Goal: Register for event/course

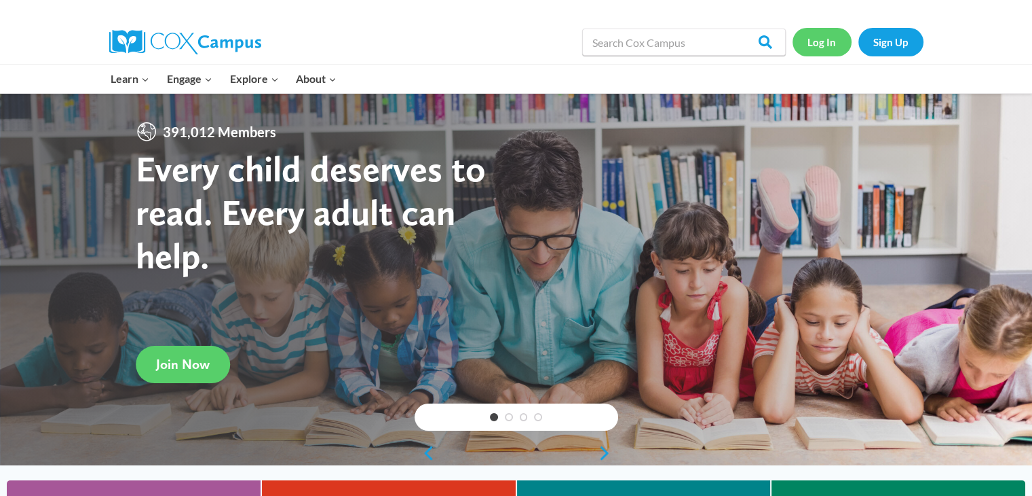
click at [823, 44] on link "Log In" at bounding box center [822, 42] width 59 height 28
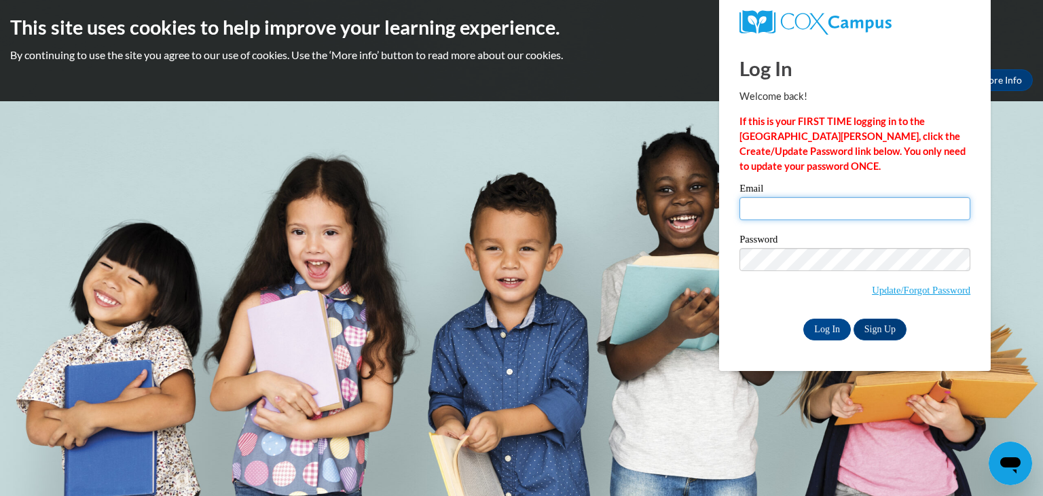
click at [830, 208] on input "Email" at bounding box center [854, 208] width 231 height 23
type input "yusmerypadron@gmail.com"
click at [843, 333] on input "Log In" at bounding box center [827, 329] width 48 height 22
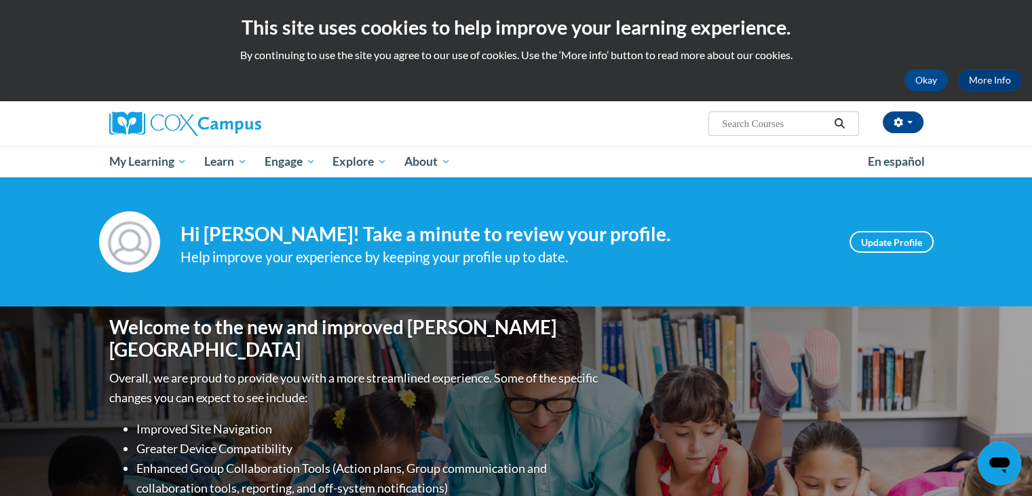
click at [826, 128] on input "Search..." at bounding box center [775, 123] width 109 height 16
click at [838, 125] on icon "Search" at bounding box center [840, 123] width 10 height 10
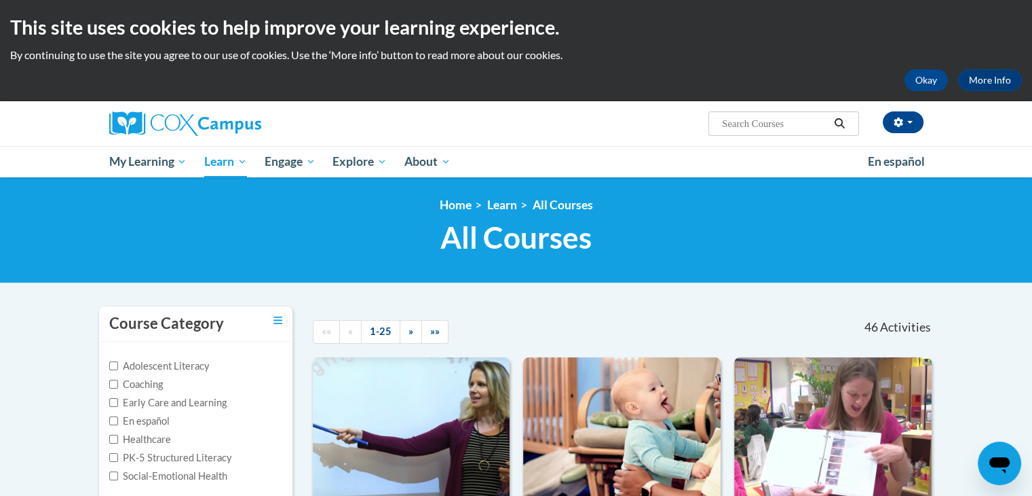
click at [761, 126] on input "Search..." at bounding box center [775, 123] width 109 height 16
type input "supporting dual language learners right from the star"
click at [839, 121] on icon "Search" at bounding box center [840, 123] width 12 height 10
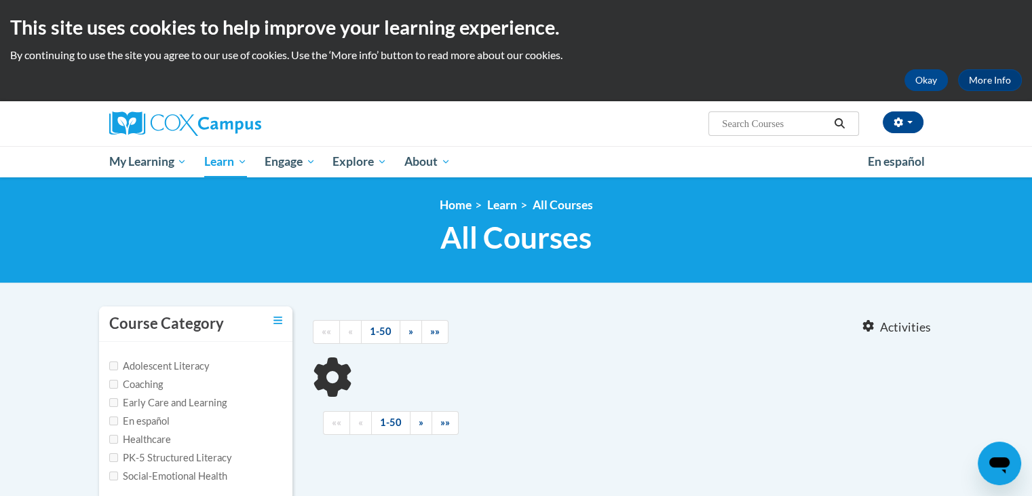
type input "supporting dual language learners right from the star"
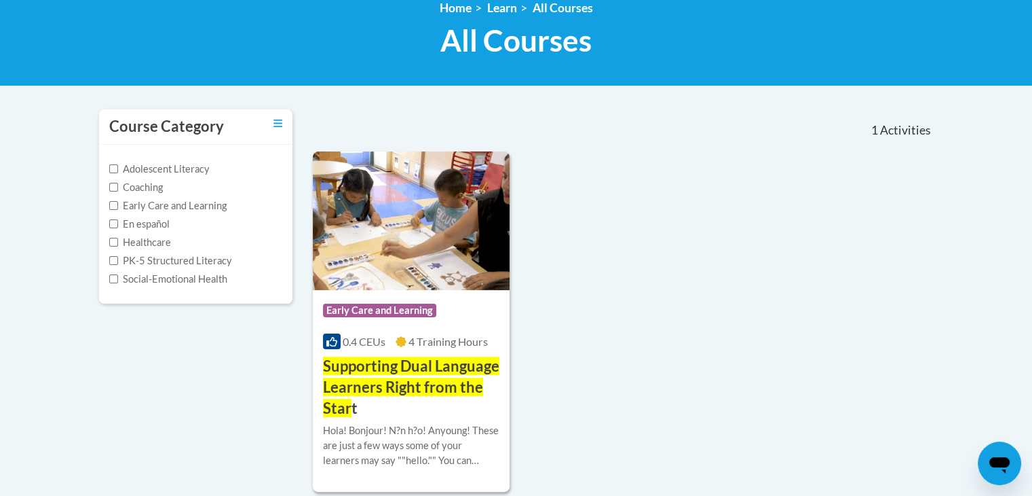
scroll to position [217, 0]
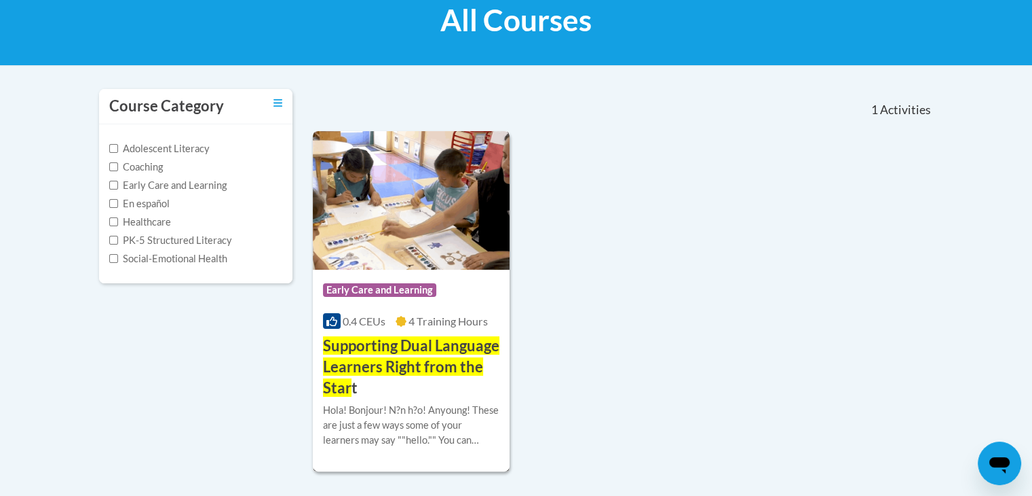
click at [396, 253] on img at bounding box center [412, 200] width 198 height 138
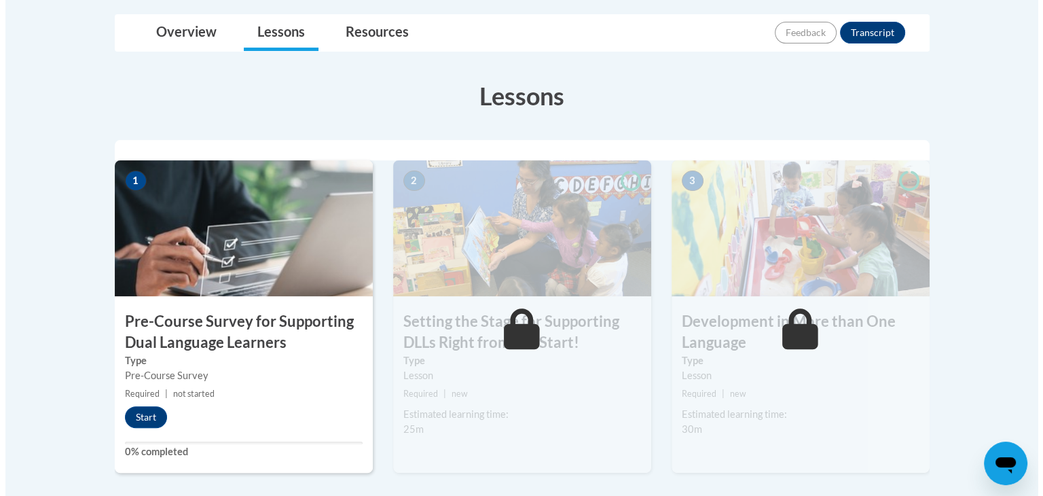
scroll to position [371, 0]
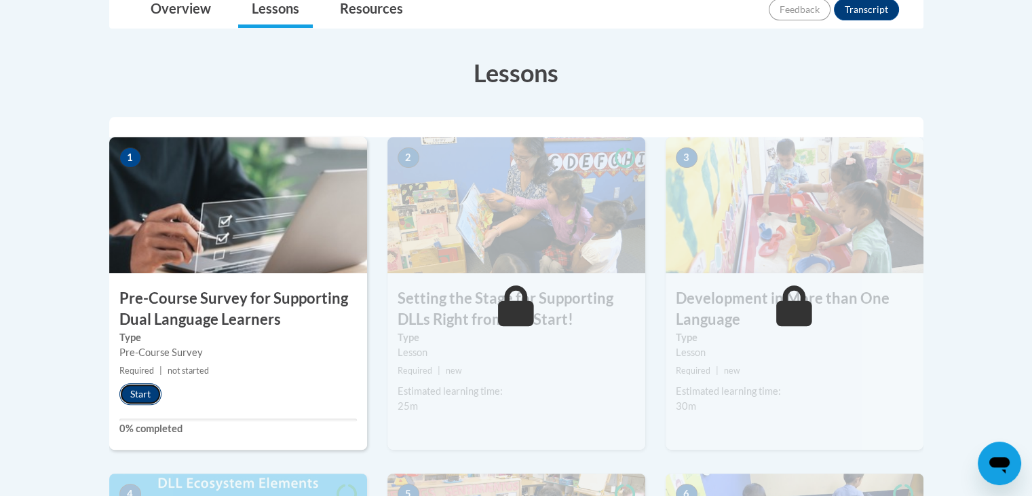
click at [137, 397] on button "Start" at bounding box center [140, 394] width 42 height 22
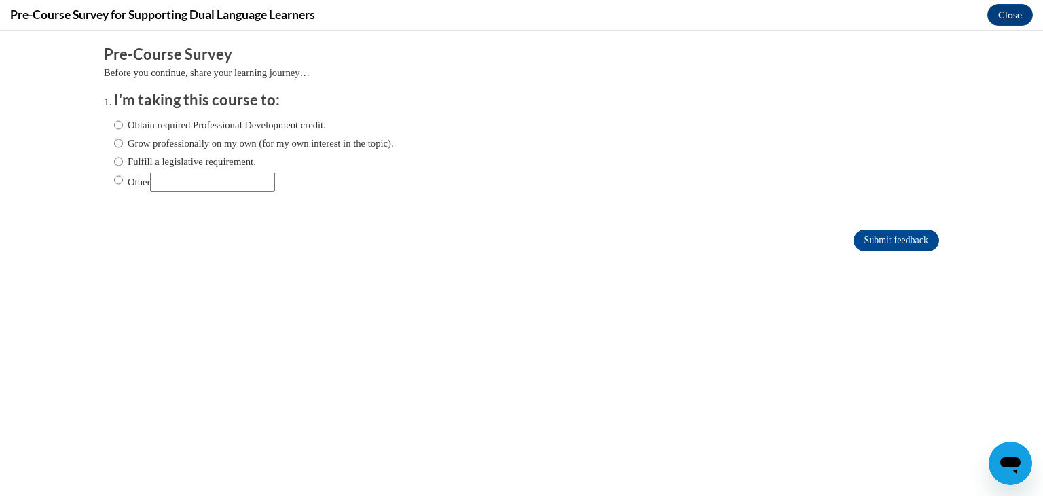
scroll to position [0, 0]
click at [114, 125] on input "Obtain required Professional Development credit." at bounding box center [118, 124] width 9 height 15
radio input "true"
click at [874, 239] on input "Submit feedback" at bounding box center [896, 240] width 86 height 22
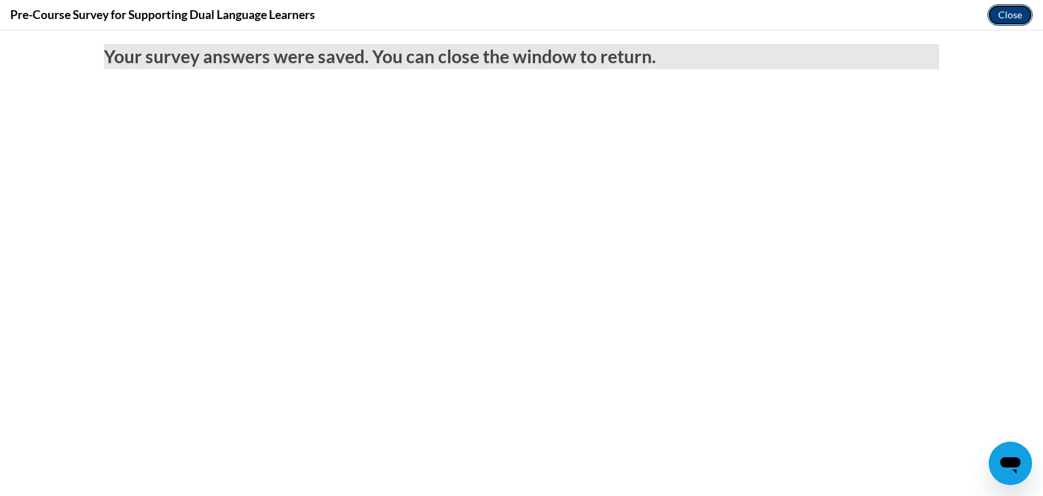
click at [1020, 12] on button "Close" at bounding box center [1009, 15] width 45 height 22
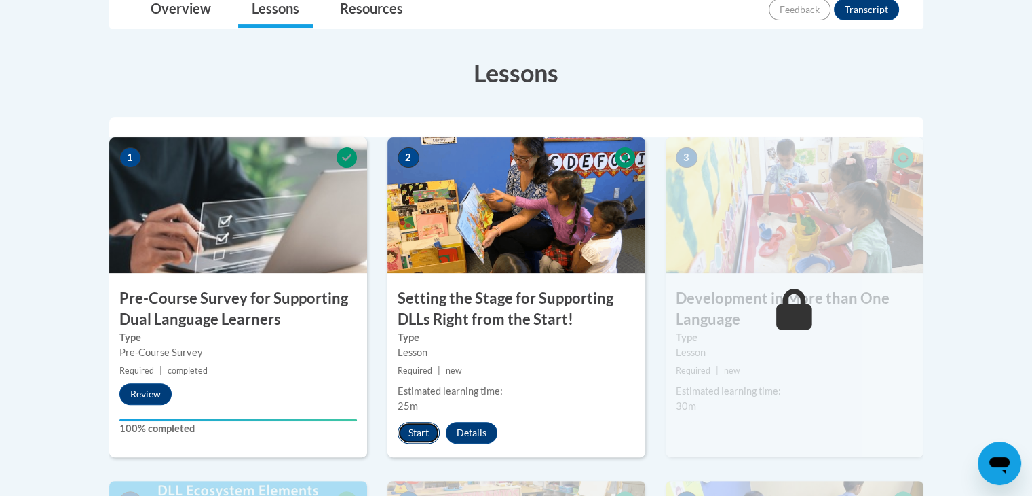
click at [411, 428] on button "Start" at bounding box center [419, 433] width 42 height 22
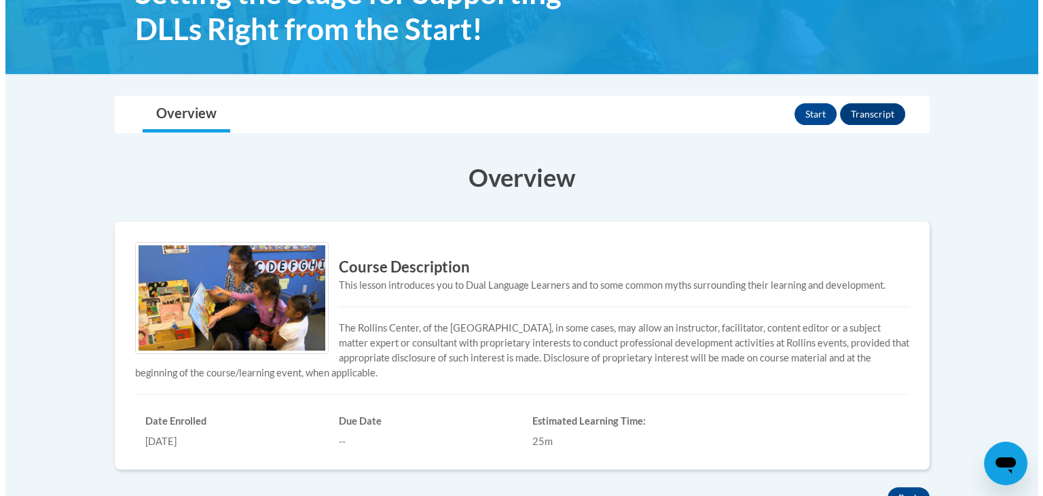
scroll to position [217, 0]
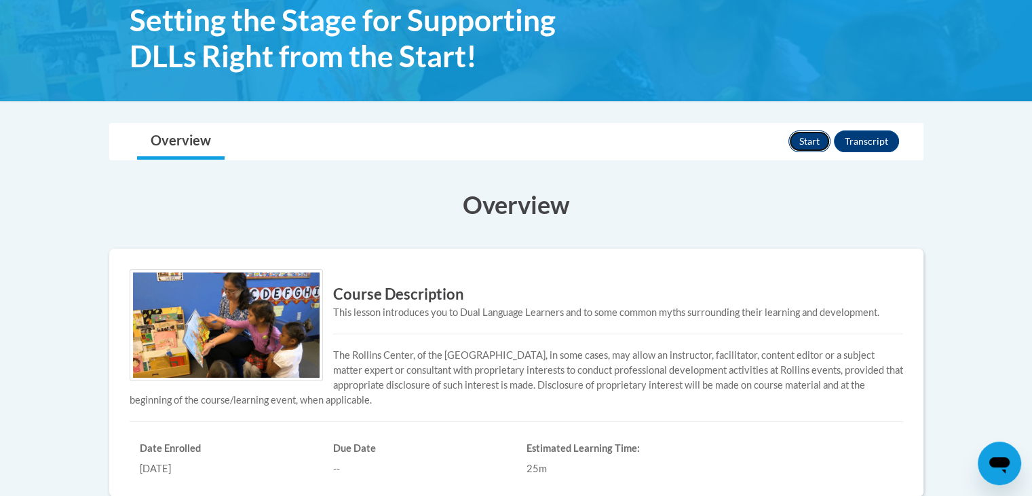
click at [821, 146] on button "Start" at bounding box center [810, 141] width 42 height 22
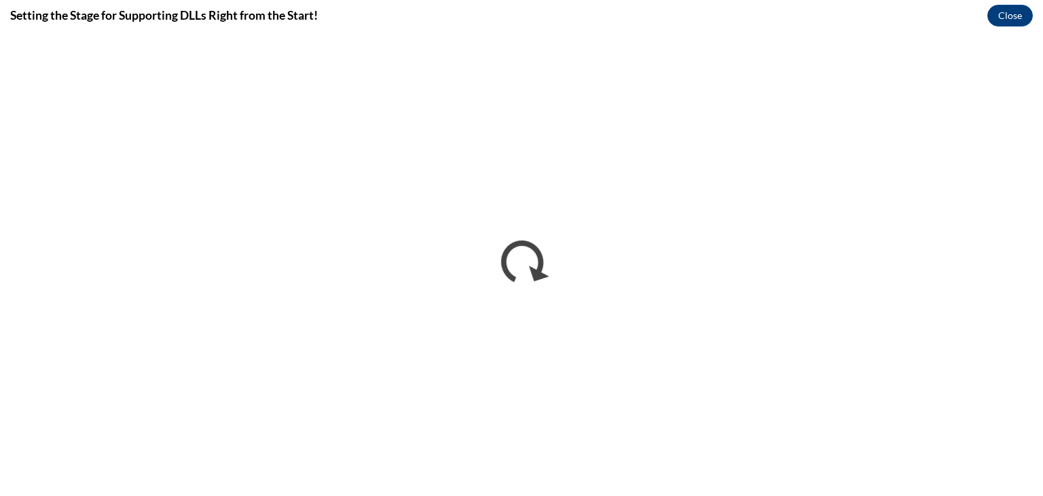
scroll to position [0, 0]
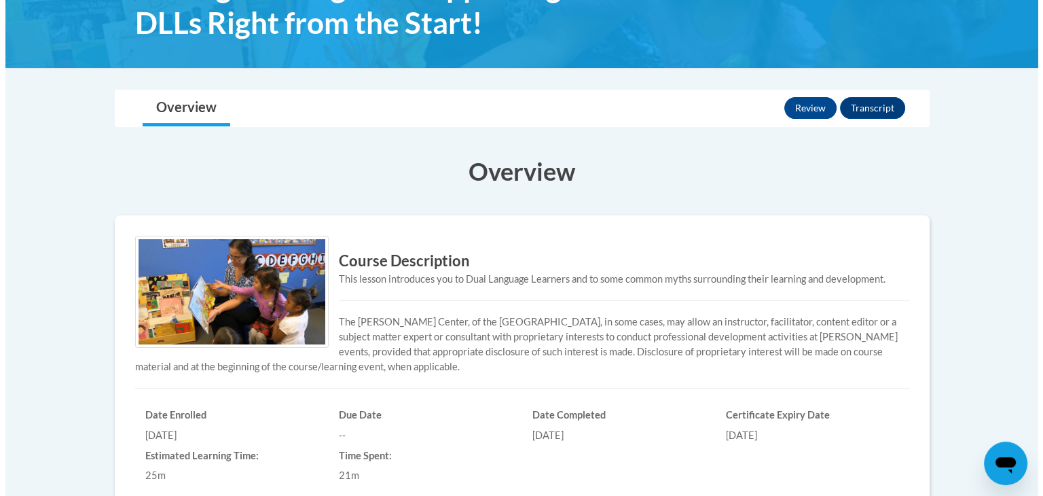
scroll to position [249, 0]
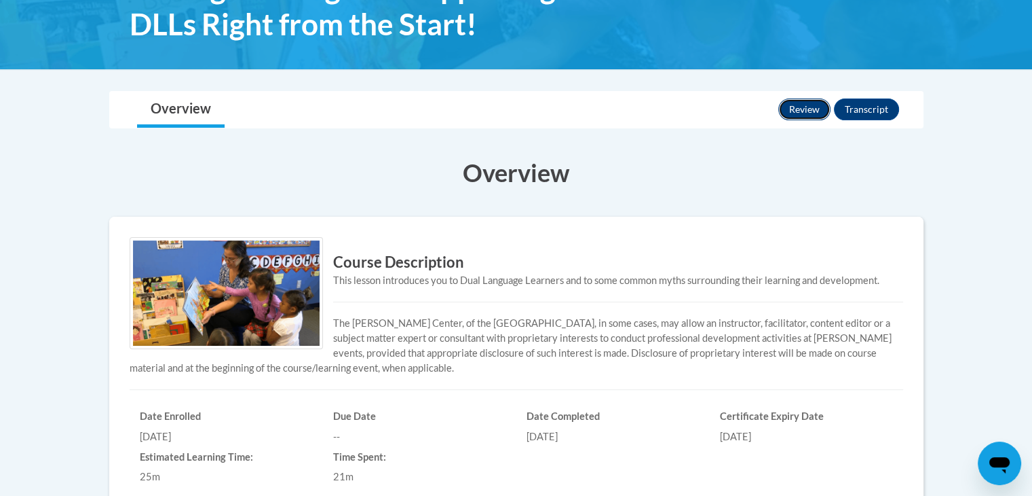
click at [807, 112] on button "Review" at bounding box center [805, 109] width 52 height 22
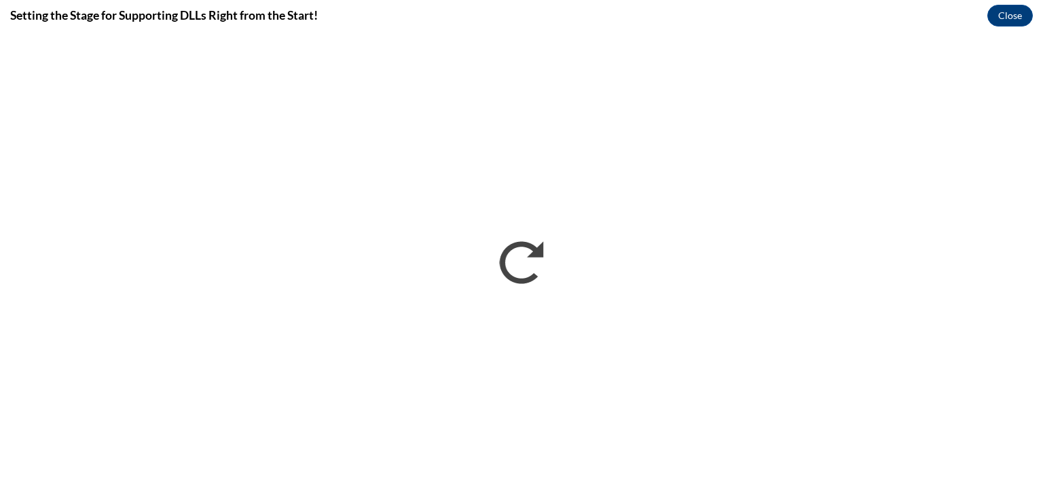
scroll to position [0, 0]
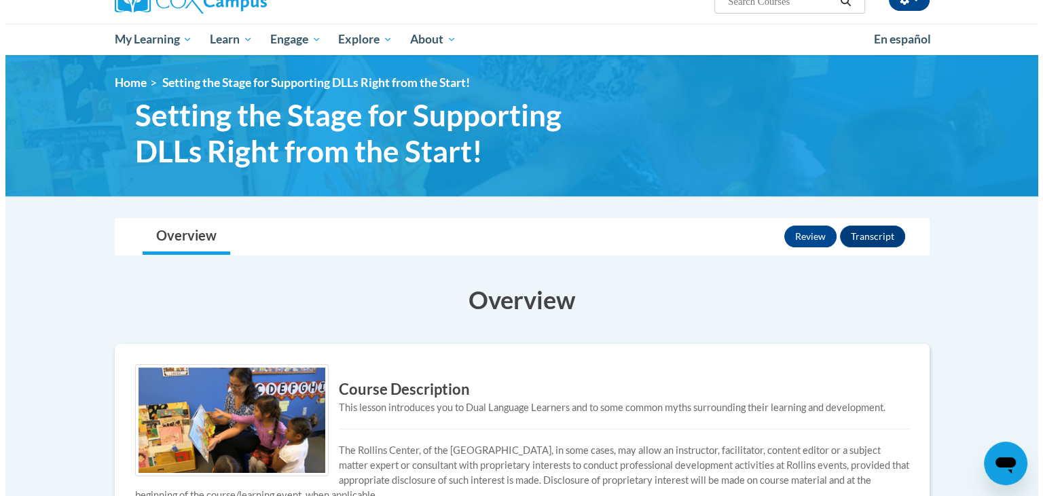
scroll to position [95, 0]
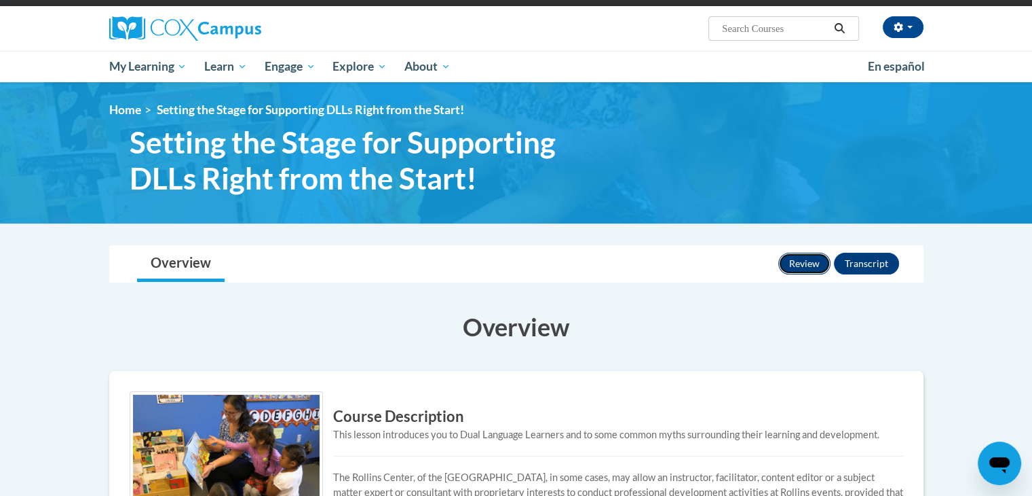
click at [821, 264] on button "Review" at bounding box center [805, 264] width 52 height 22
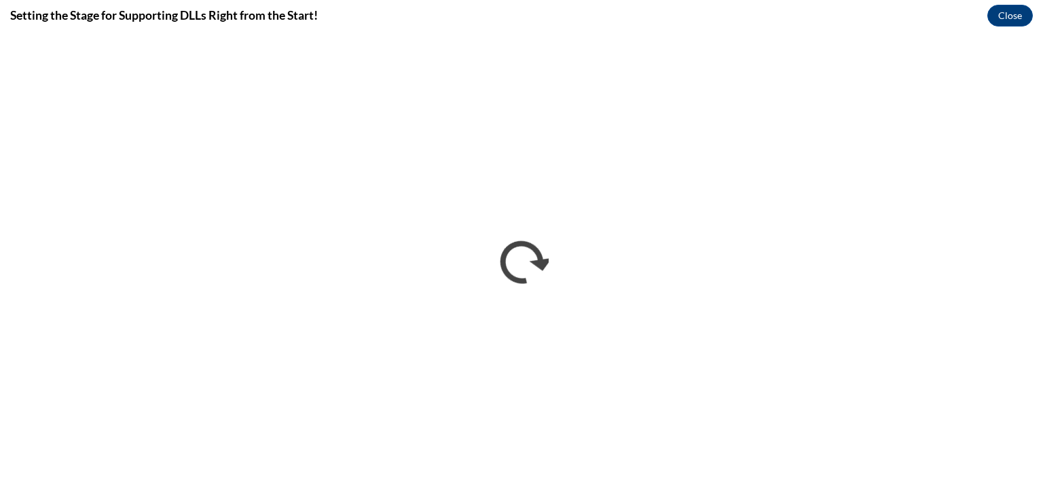
scroll to position [0, 0]
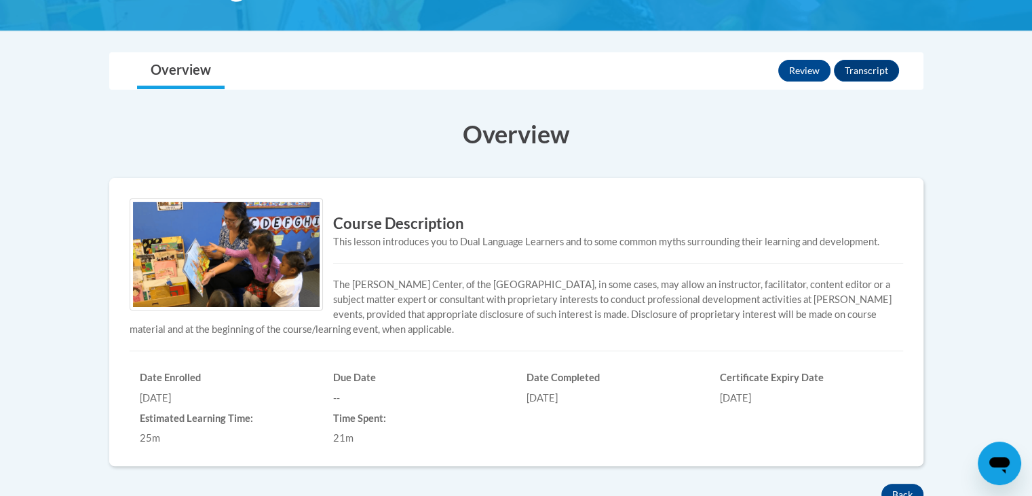
scroll to position [312, 0]
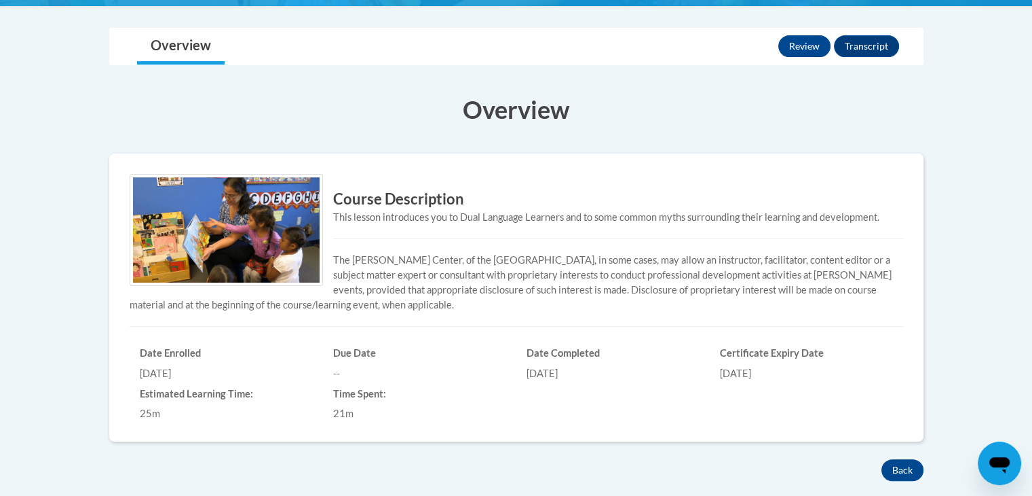
click at [247, 231] on img at bounding box center [226, 230] width 193 height 112
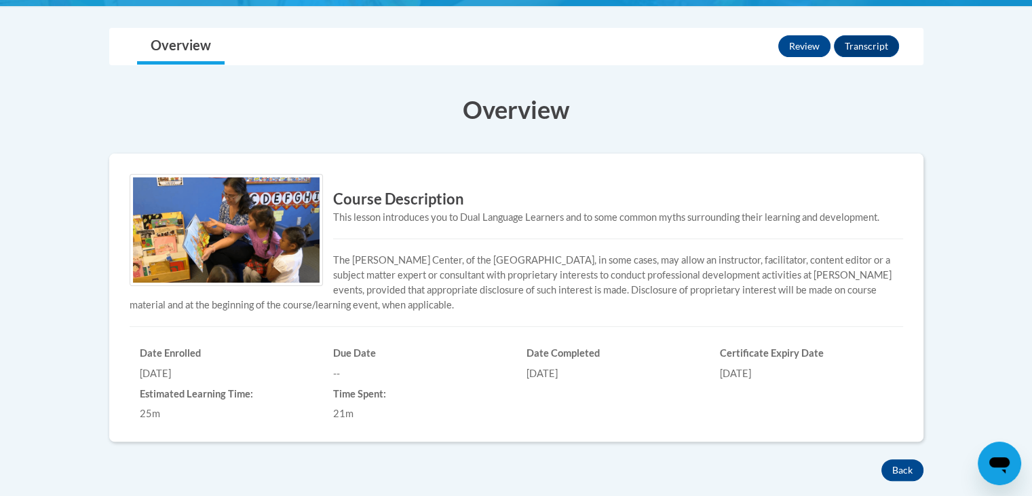
click at [247, 231] on img at bounding box center [226, 230] width 193 height 112
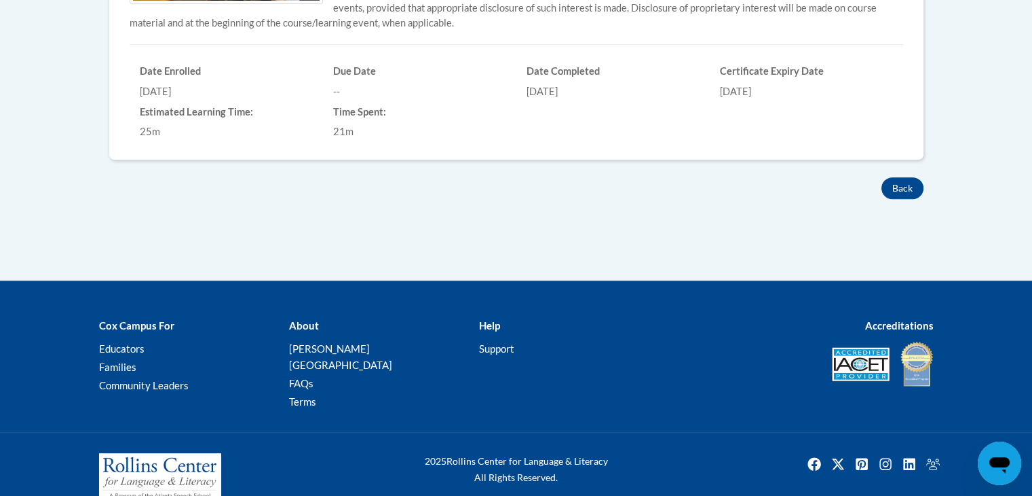
scroll to position [602, 0]
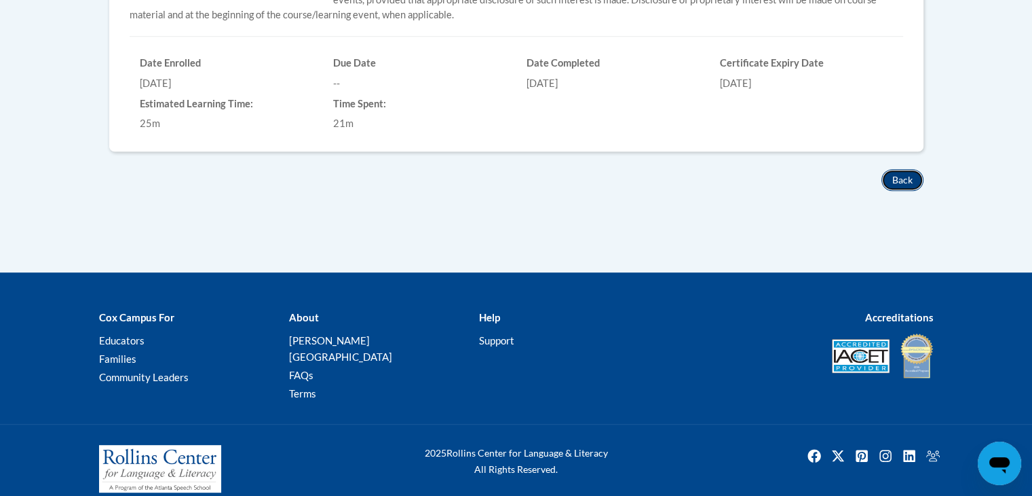
click at [912, 177] on button "Back" at bounding box center [903, 180] width 42 height 22
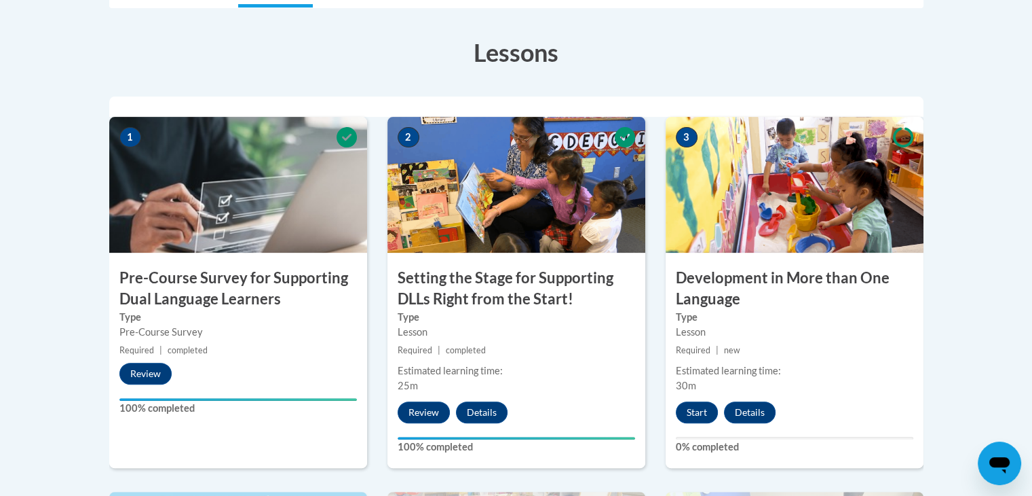
scroll to position [407, 0]
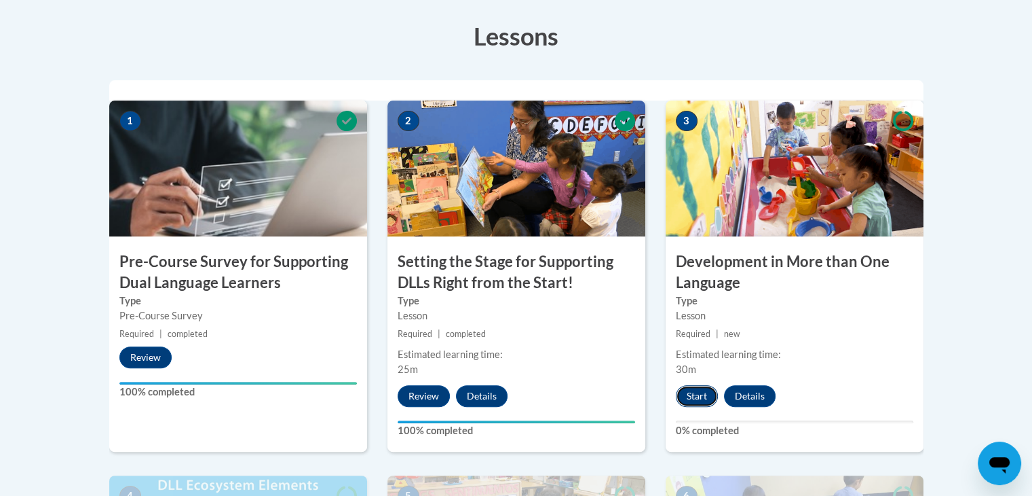
click at [691, 399] on button "Start" at bounding box center [697, 396] width 42 height 22
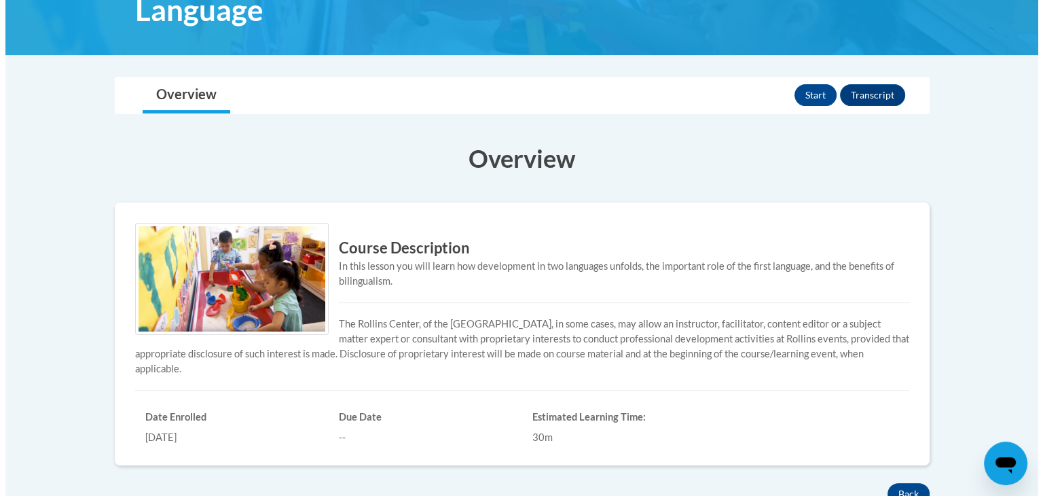
scroll to position [272, 0]
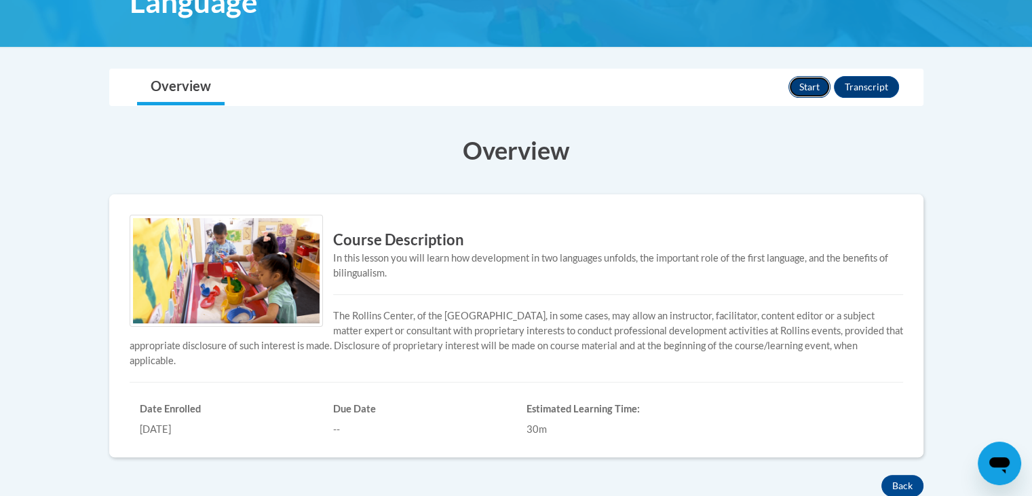
click at [817, 87] on button "Start" at bounding box center [810, 87] width 42 height 22
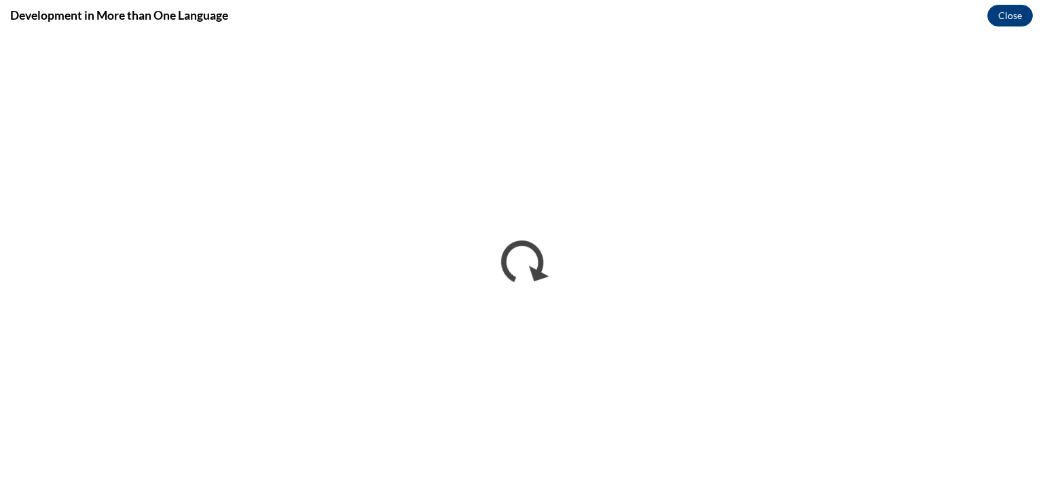
scroll to position [0, 0]
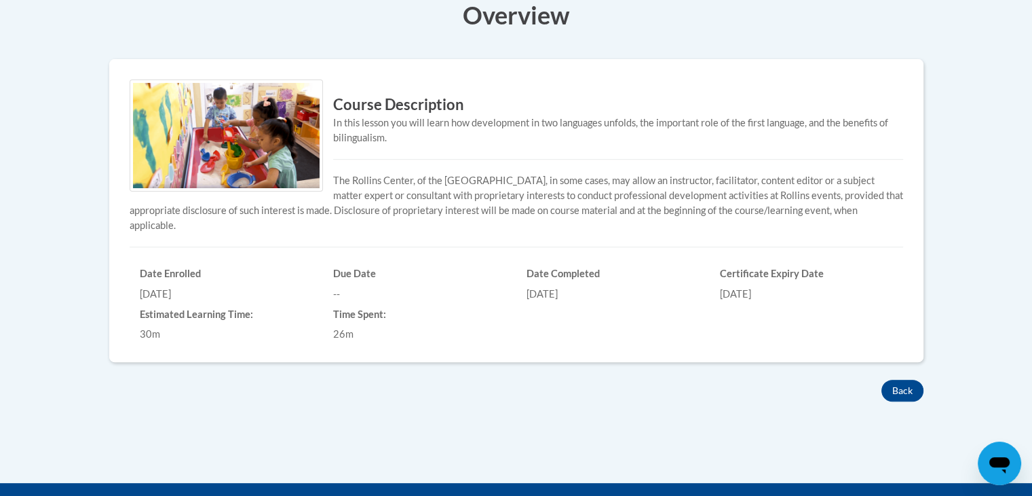
scroll to position [407, 0]
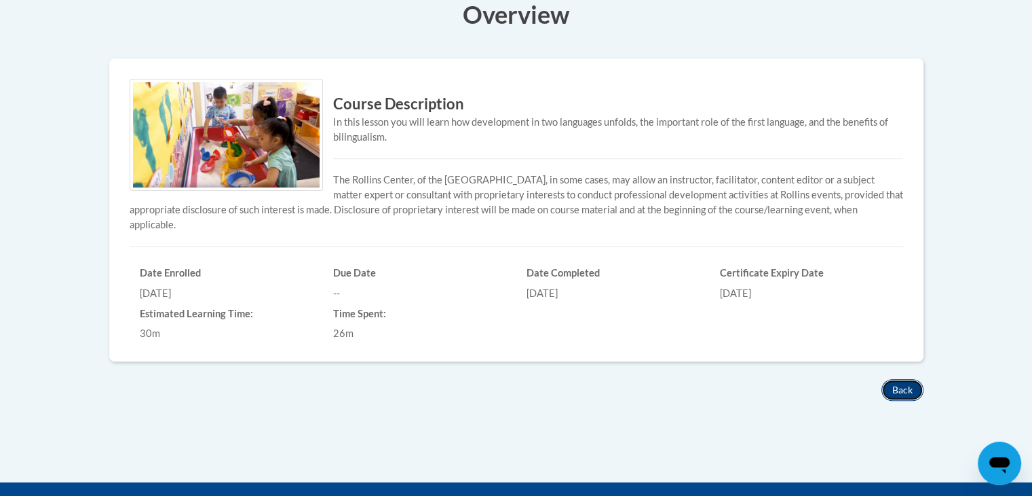
click at [915, 390] on button "Back" at bounding box center [903, 390] width 42 height 22
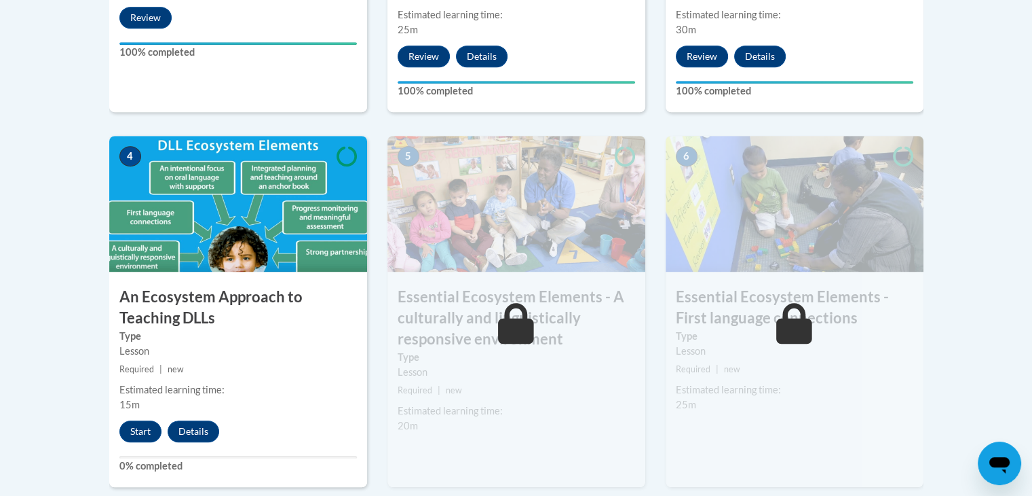
scroll to position [760, 0]
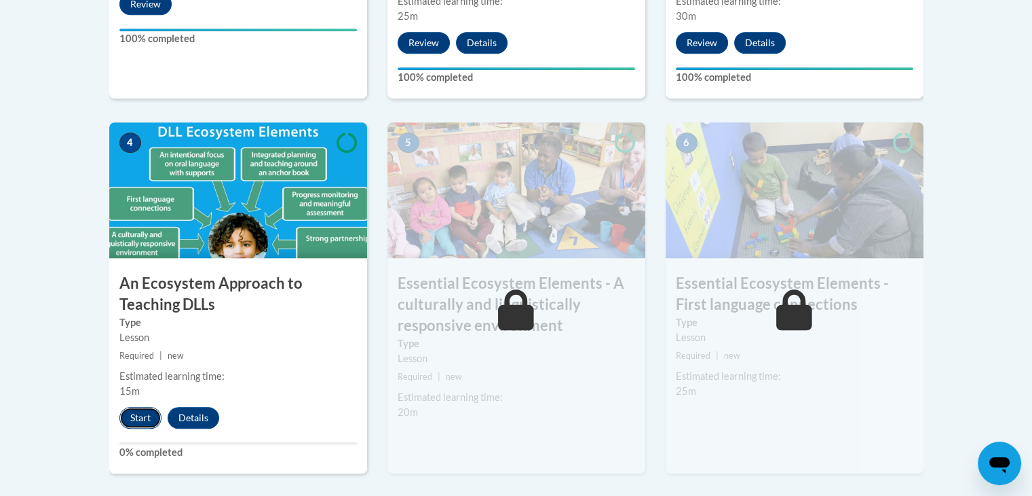
click at [136, 419] on button "Start" at bounding box center [140, 418] width 42 height 22
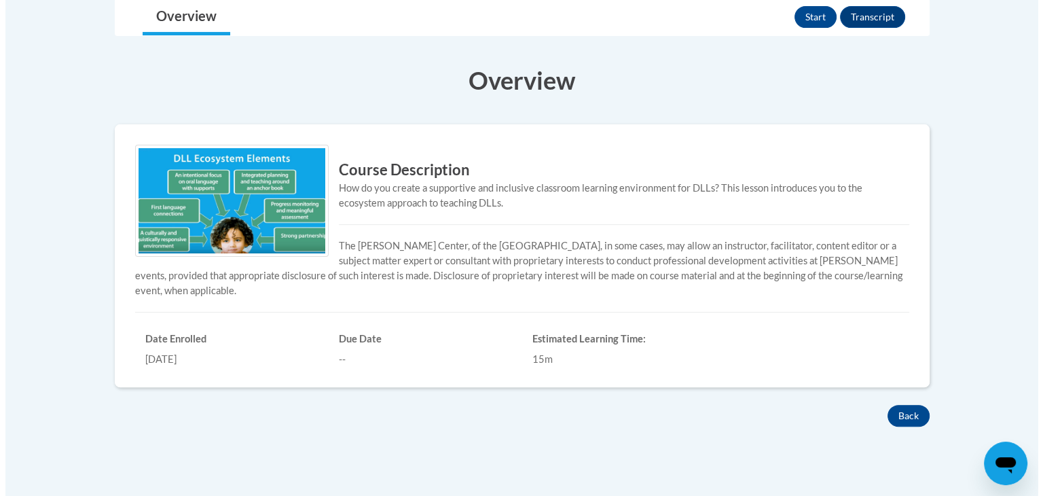
scroll to position [353, 0]
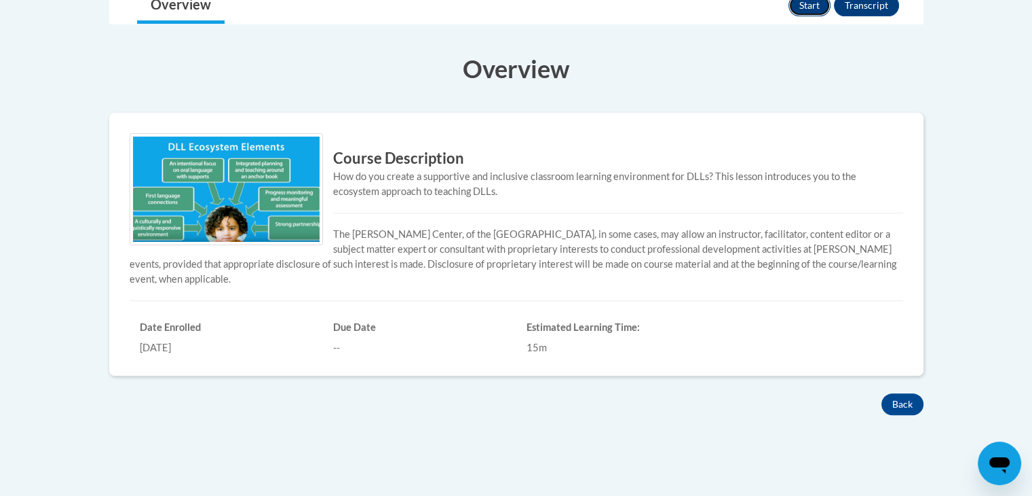
click at [809, 10] on button "Start" at bounding box center [810, 6] width 42 height 22
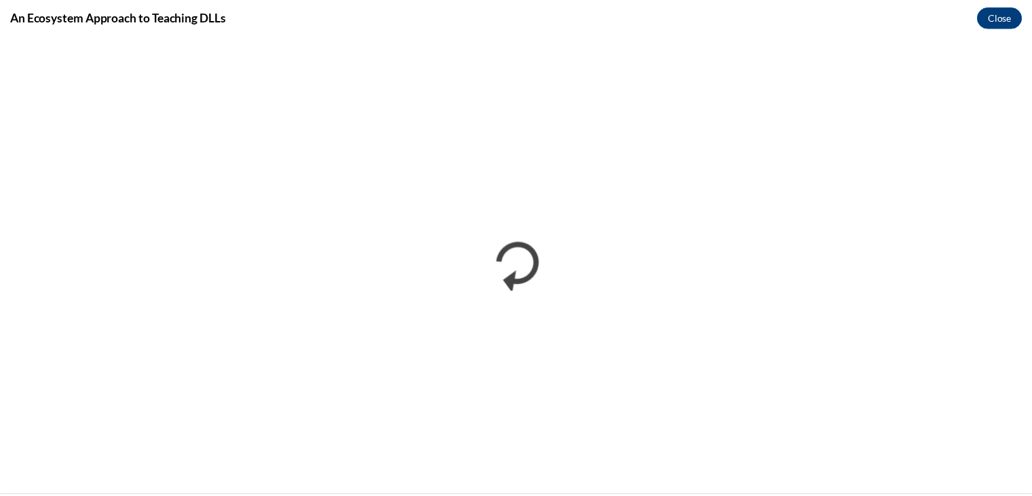
scroll to position [0, 0]
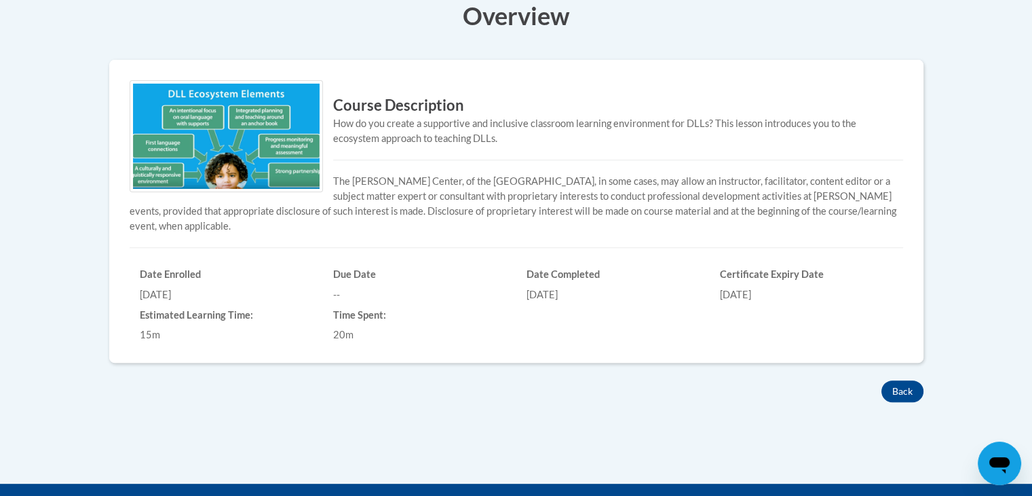
scroll to position [407, 0]
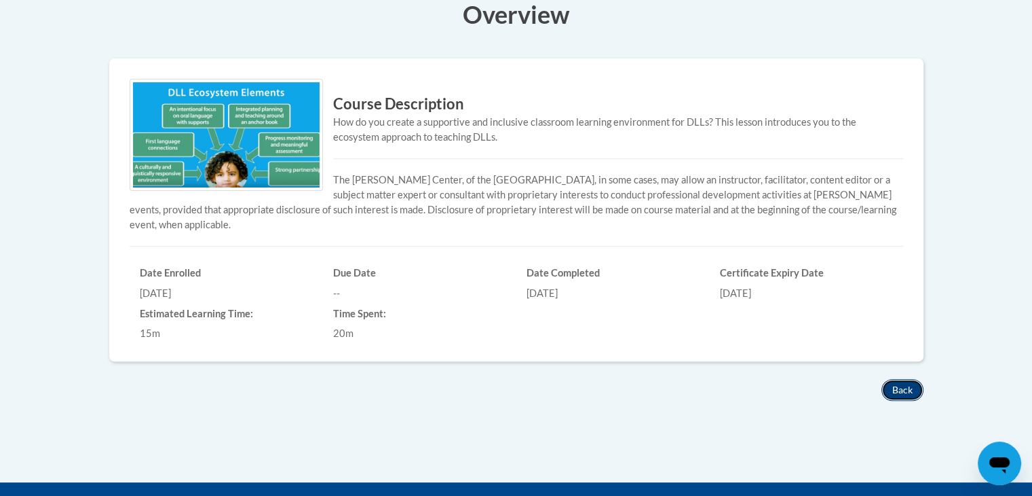
click at [908, 388] on button "Back" at bounding box center [903, 390] width 42 height 22
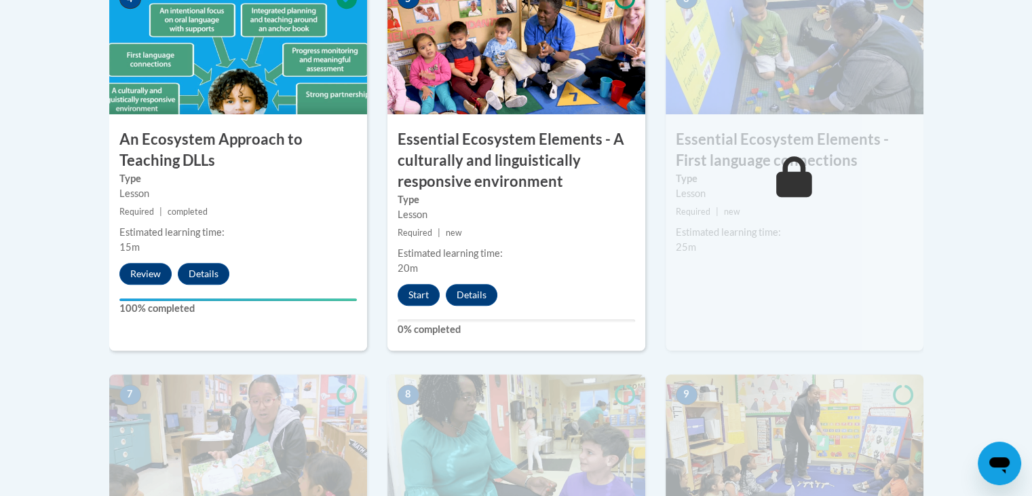
scroll to position [905, 0]
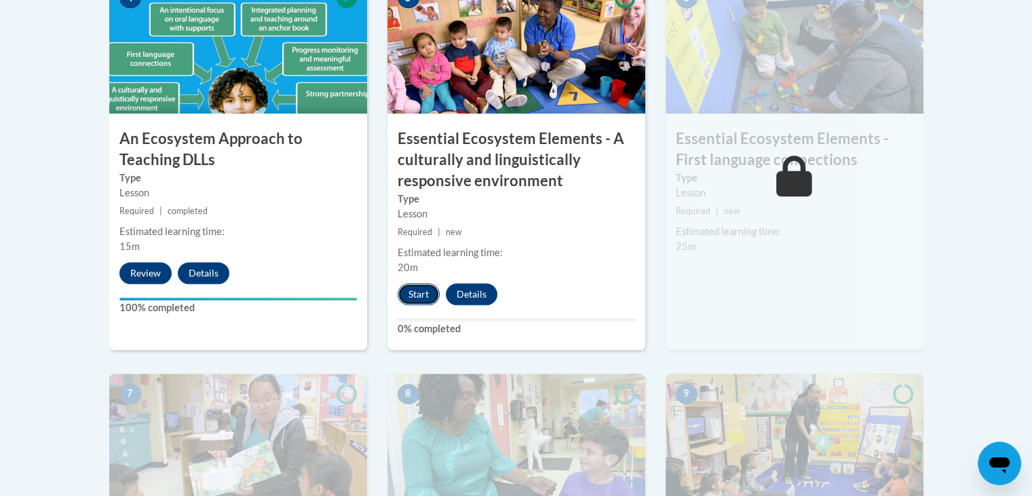
click at [420, 291] on button "Start" at bounding box center [419, 294] width 42 height 22
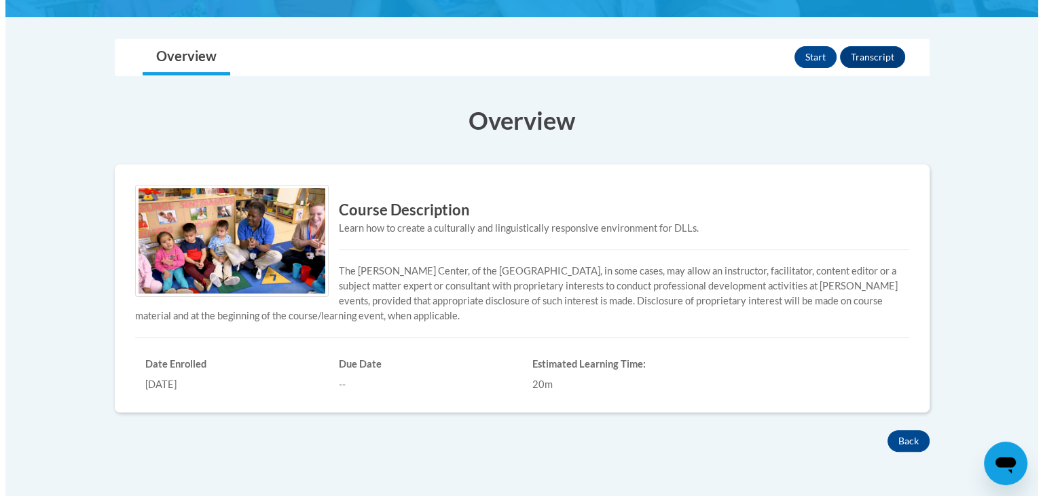
scroll to position [326, 0]
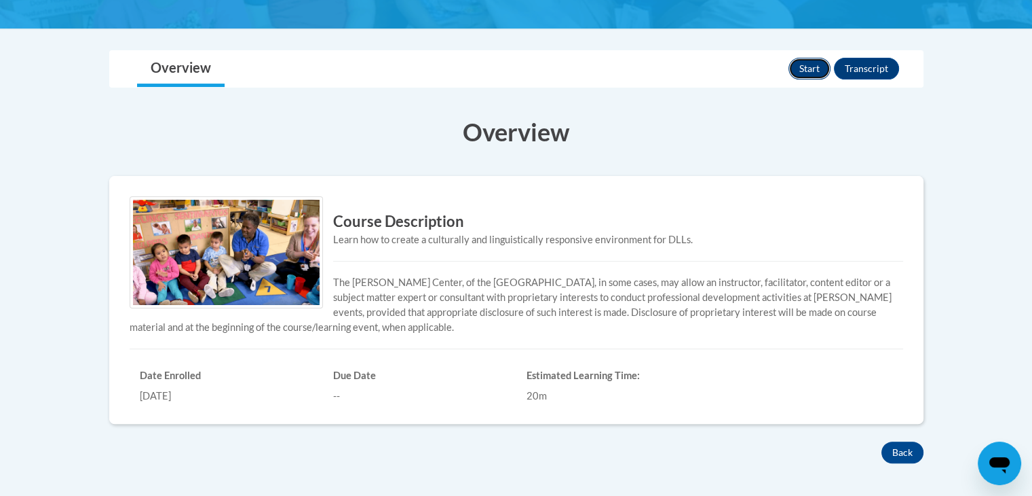
click at [812, 67] on button "Start" at bounding box center [810, 69] width 42 height 22
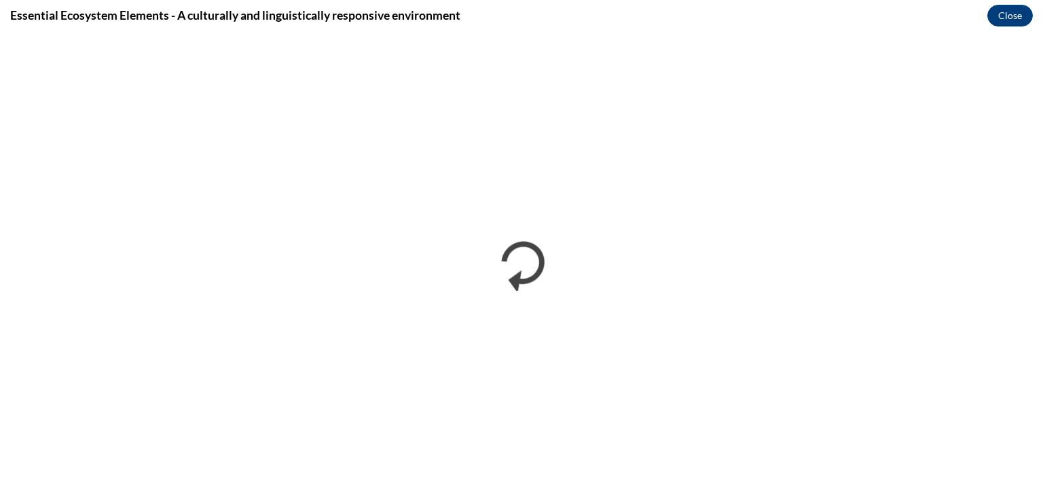
scroll to position [0, 0]
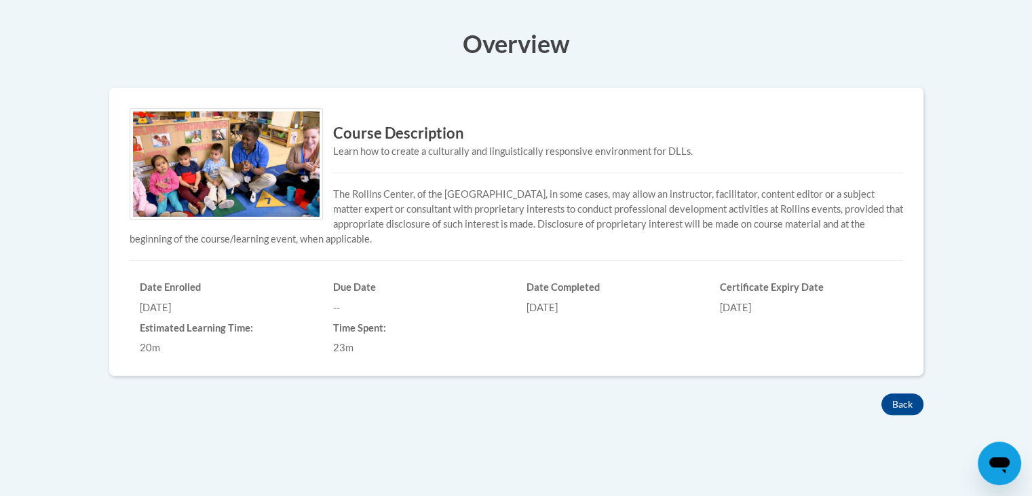
scroll to position [434, 0]
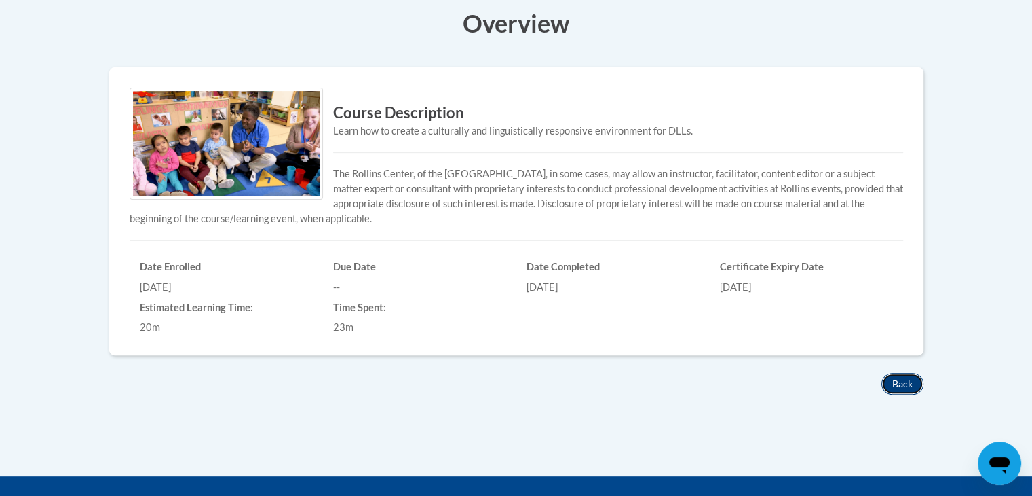
click at [906, 384] on button "Back" at bounding box center [903, 384] width 42 height 22
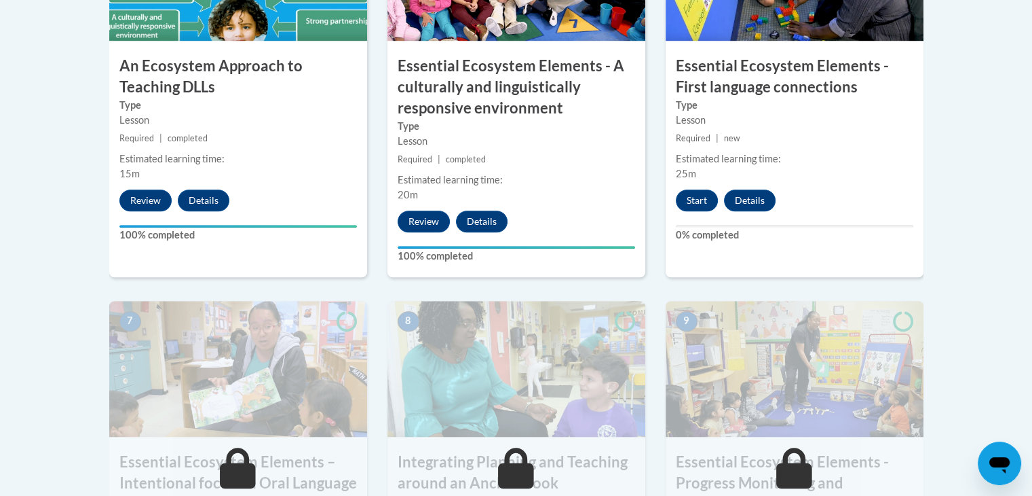
scroll to position [1005, 0]
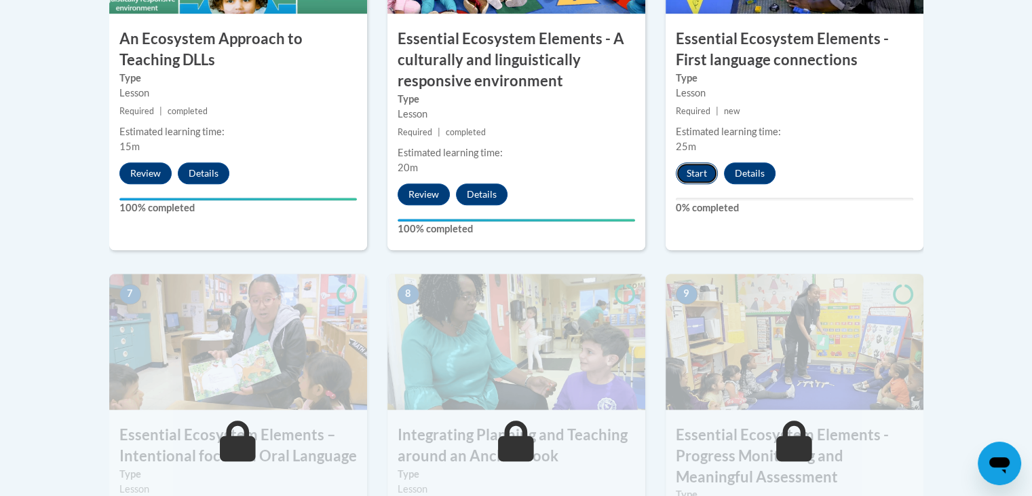
click at [704, 168] on button "Start" at bounding box center [697, 173] width 42 height 22
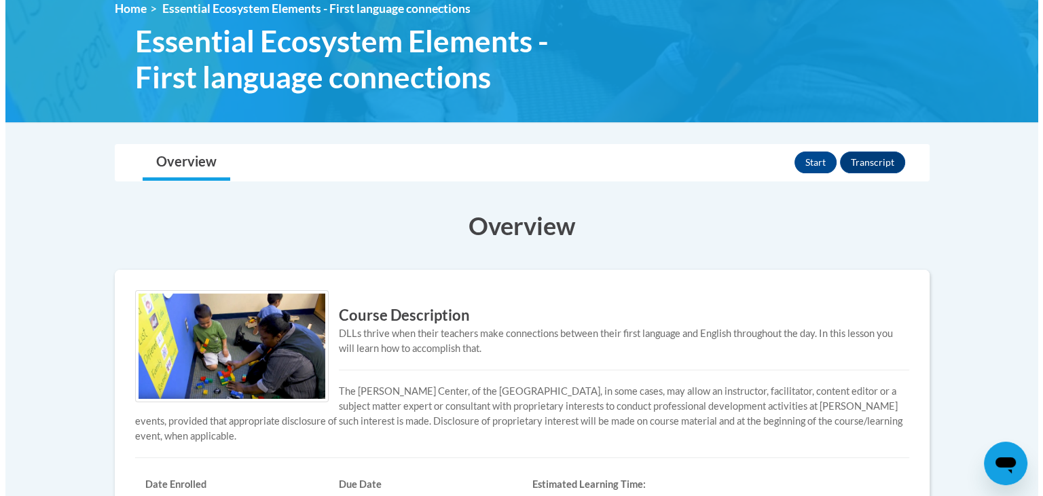
scroll to position [187, 0]
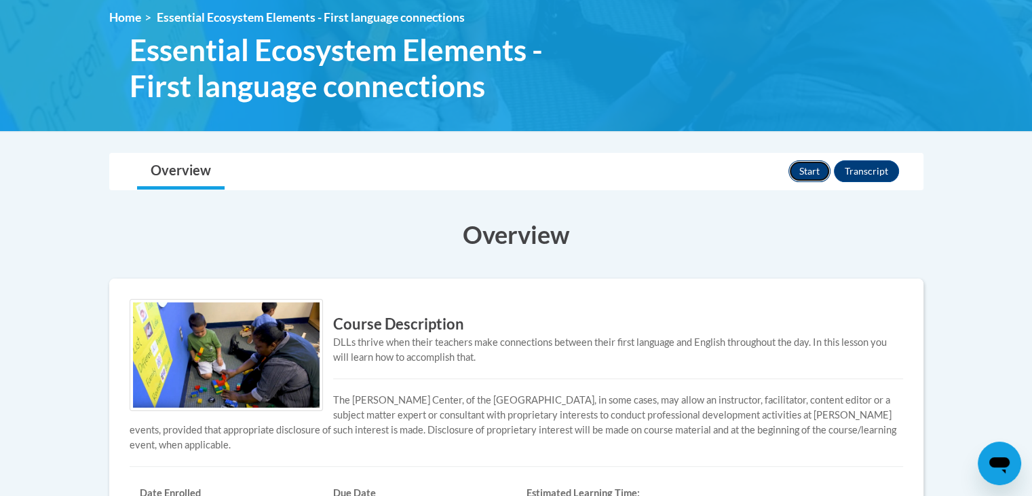
click at [810, 166] on button "Start" at bounding box center [810, 171] width 42 height 22
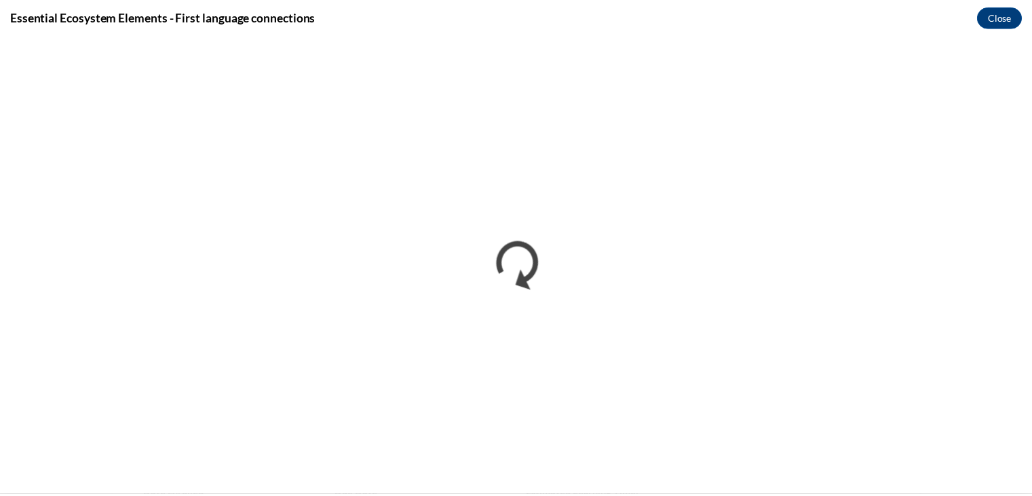
scroll to position [0, 0]
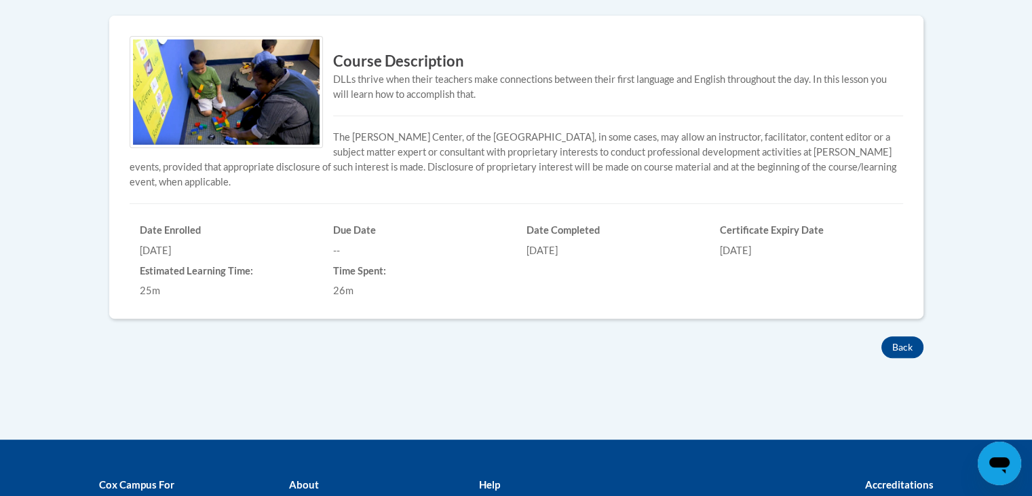
scroll to position [459, 0]
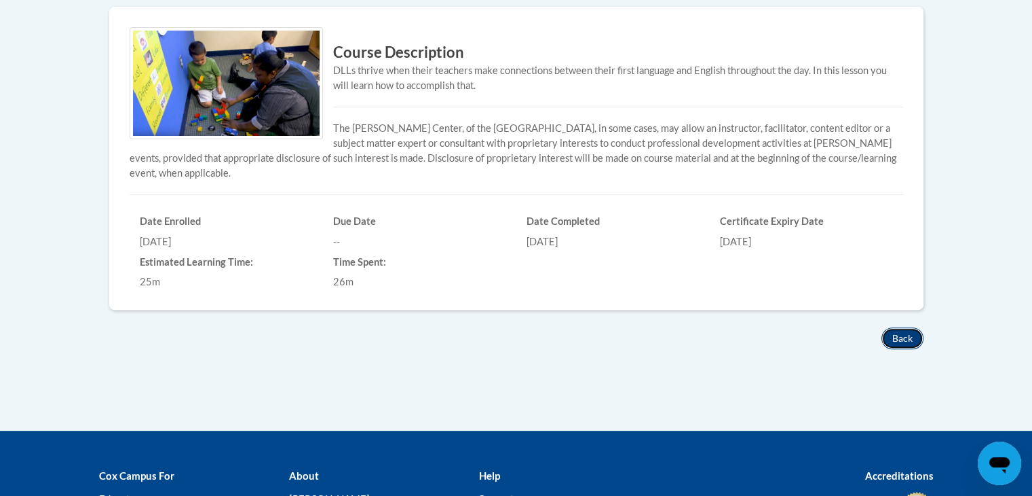
click at [906, 341] on button "Back" at bounding box center [903, 338] width 42 height 22
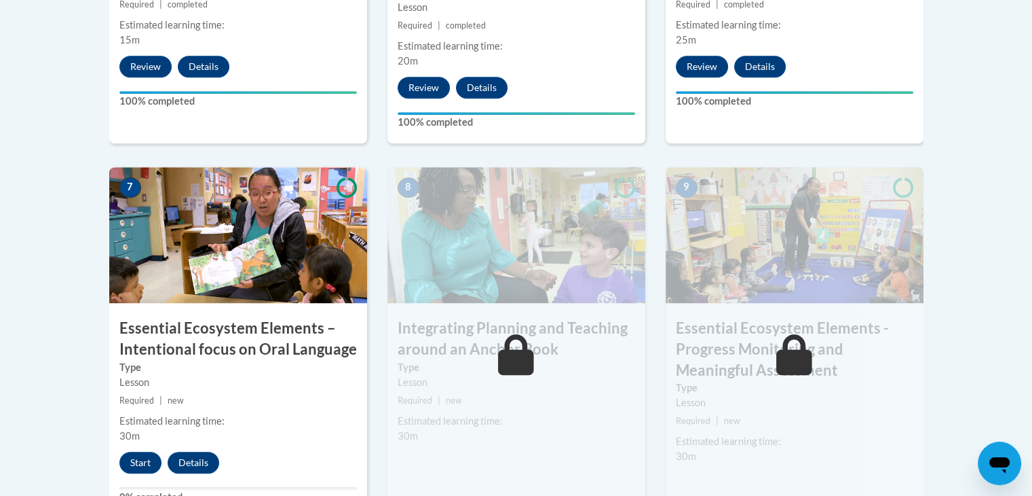
scroll to position [1131, 0]
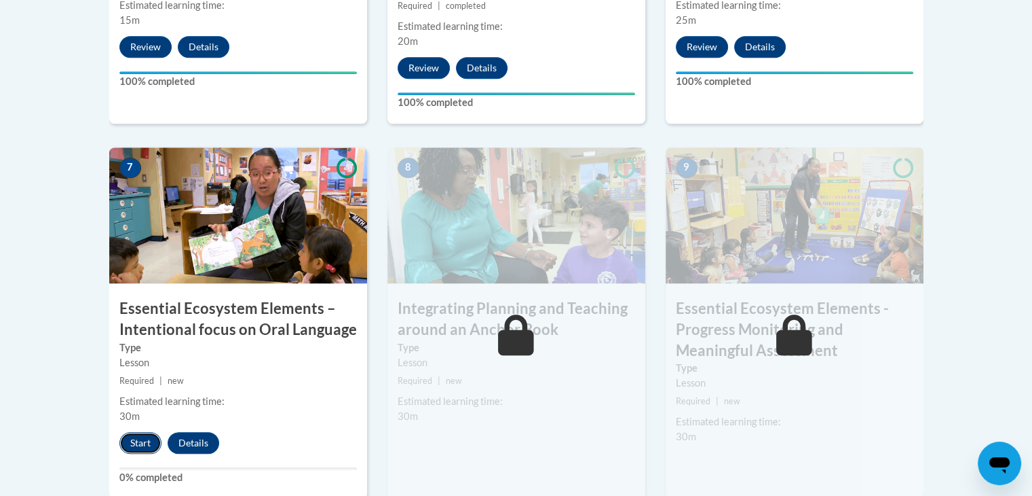
click at [146, 446] on button "Start" at bounding box center [140, 443] width 42 height 22
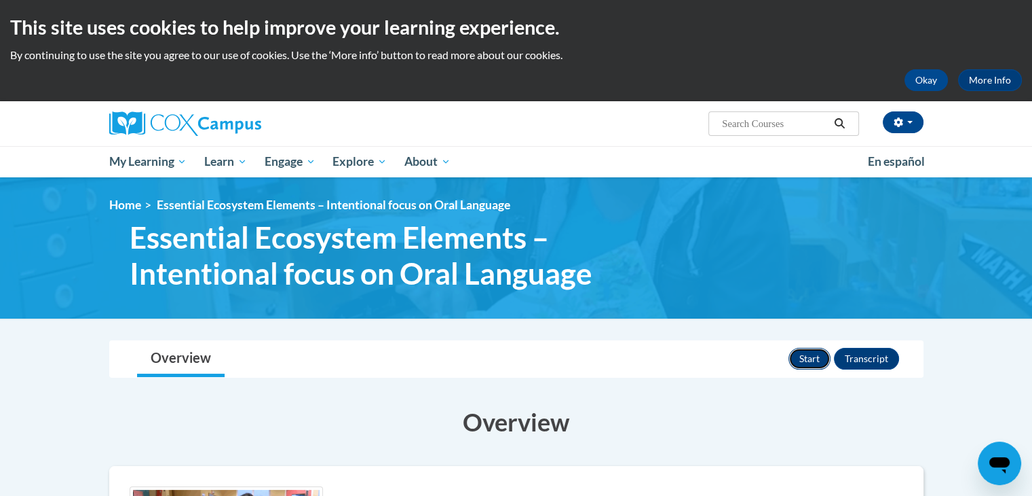
click at [799, 359] on button "Start" at bounding box center [810, 359] width 42 height 22
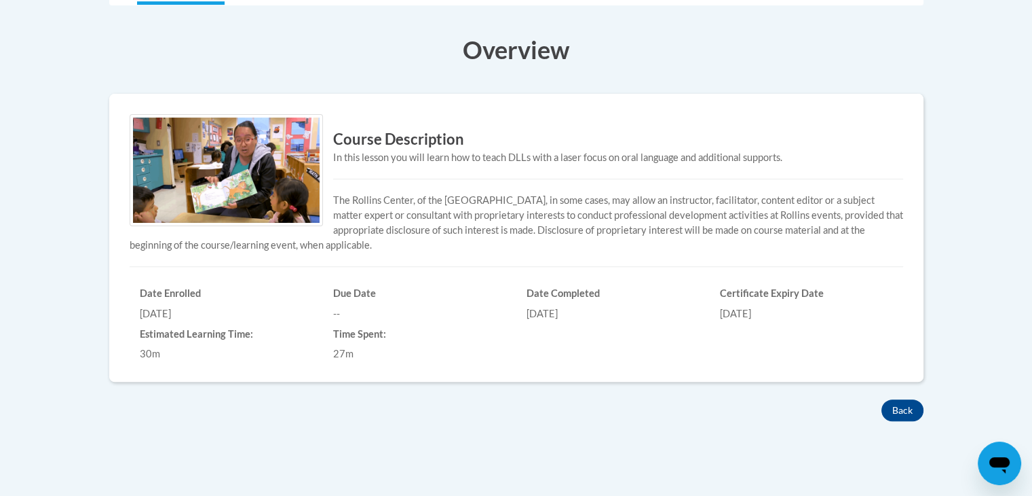
scroll to position [380, 0]
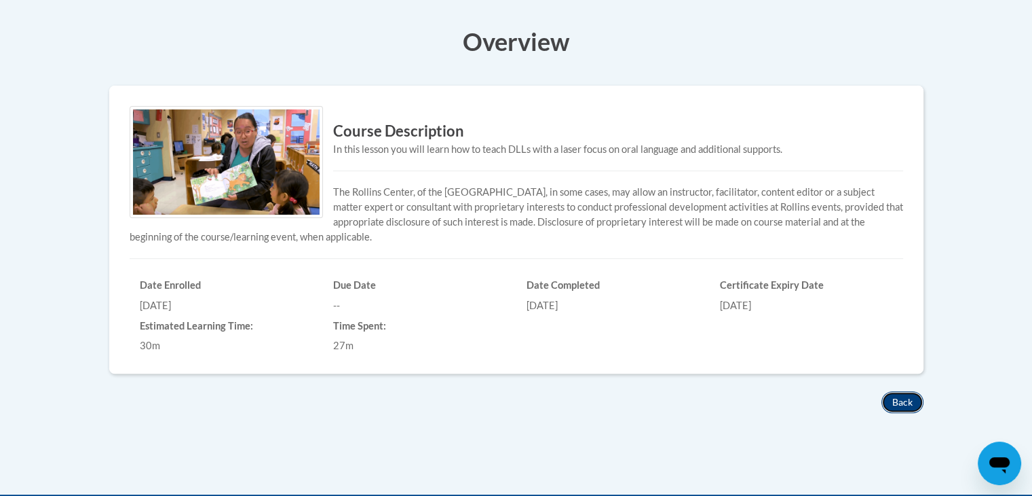
click at [904, 396] on button "Back" at bounding box center [903, 402] width 42 height 22
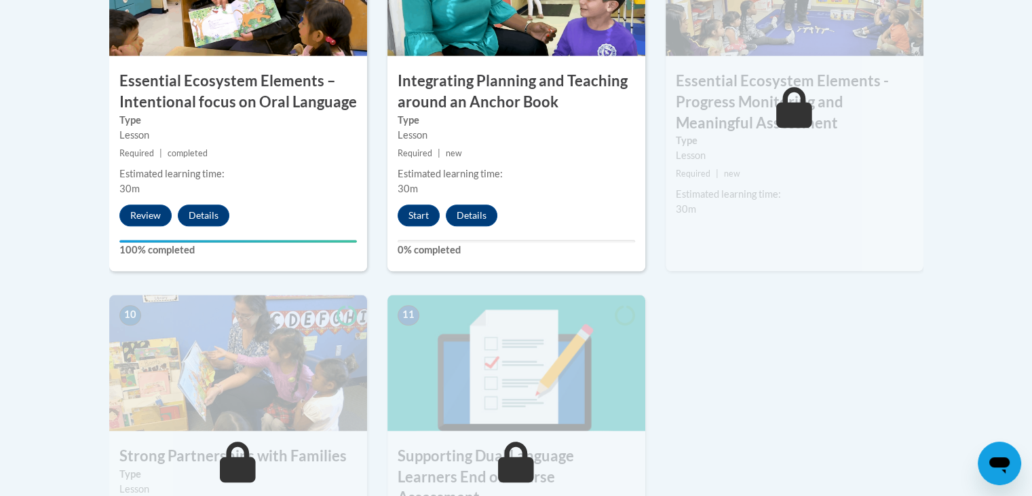
scroll to position [1366, 0]
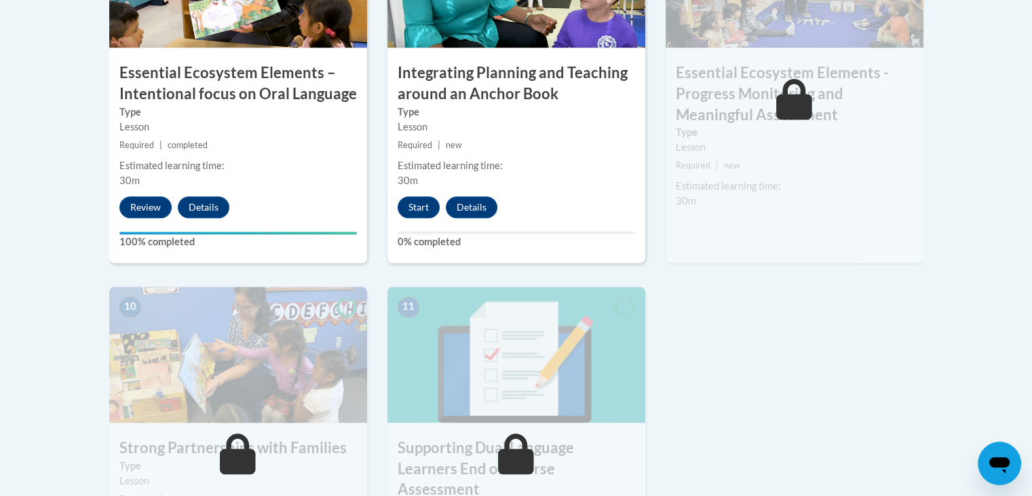
click at [798, 199] on div "Estimated learning time: 30m" at bounding box center [795, 194] width 258 height 30
click at [422, 211] on button "Start" at bounding box center [419, 207] width 42 height 22
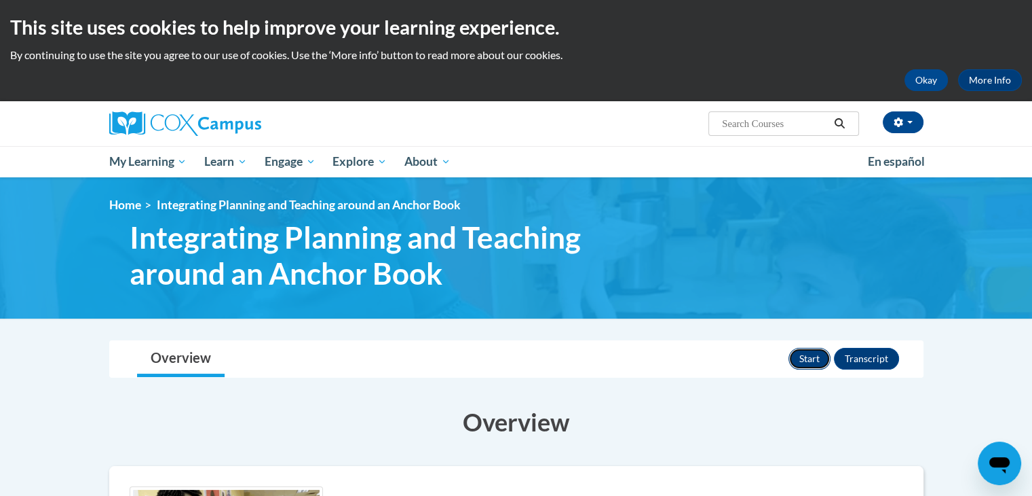
click at [810, 360] on button "Start" at bounding box center [810, 359] width 42 height 22
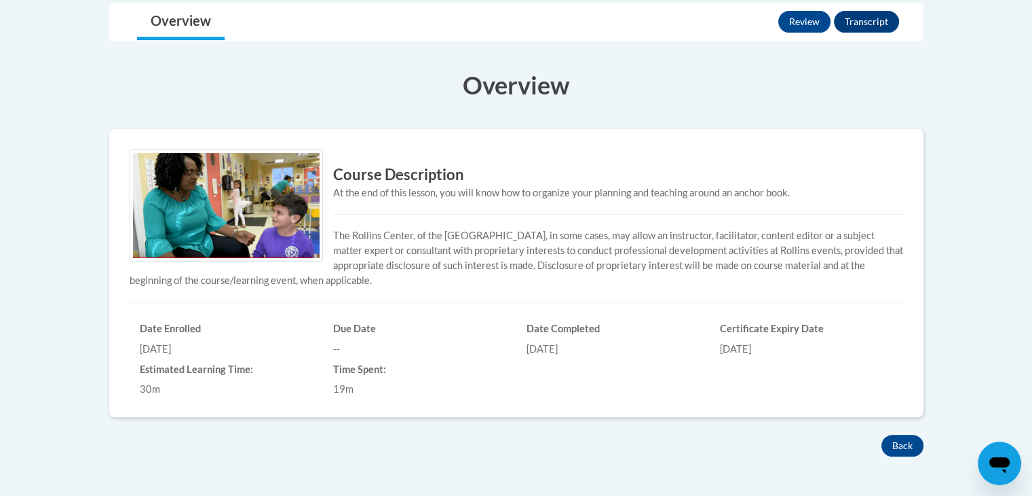
scroll to position [353, 0]
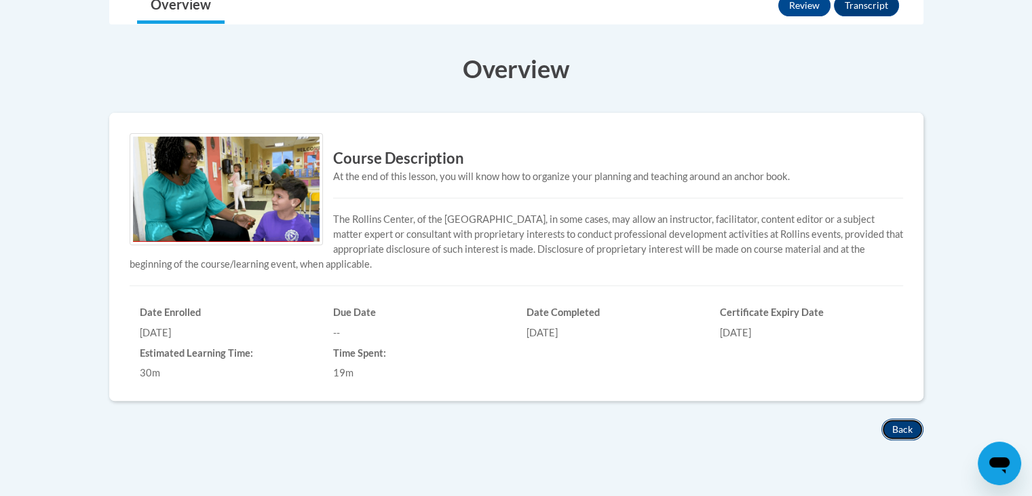
click at [904, 430] on button "Back" at bounding box center [903, 429] width 42 height 22
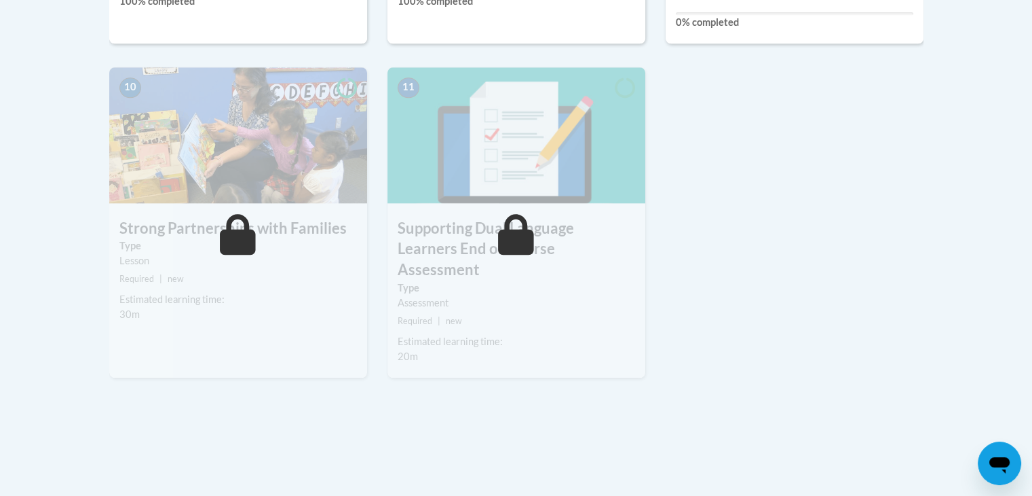
scroll to position [1620, 0]
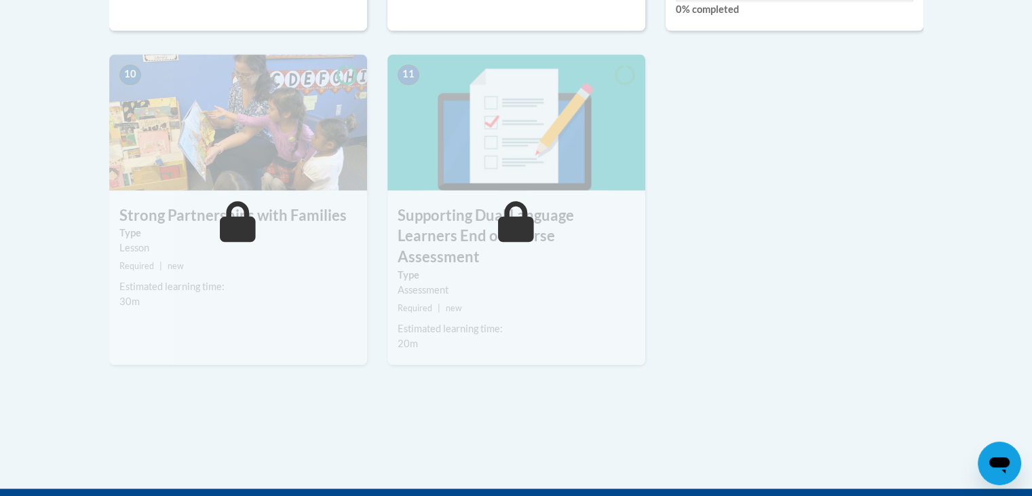
click at [329, 172] on img at bounding box center [238, 122] width 258 height 136
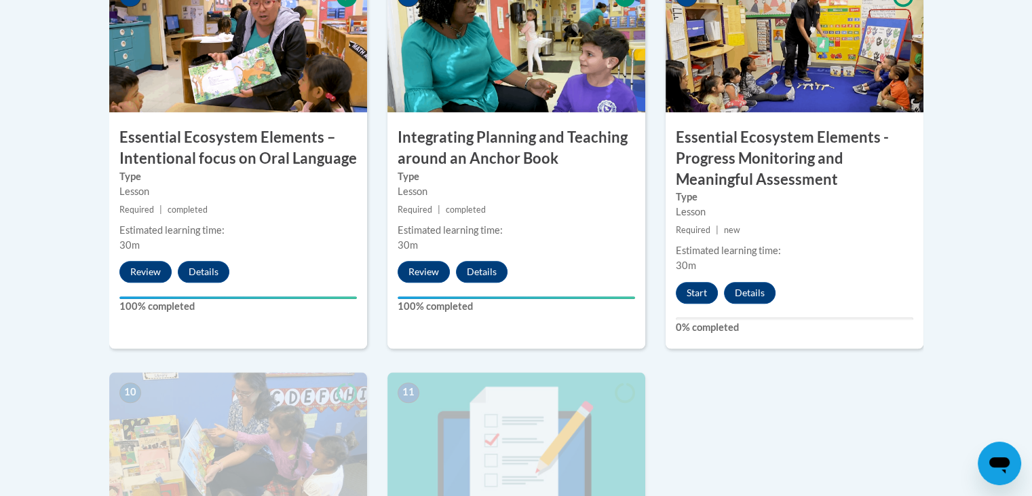
scroll to position [1294, 0]
